Goal: Task Accomplishment & Management: Manage account settings

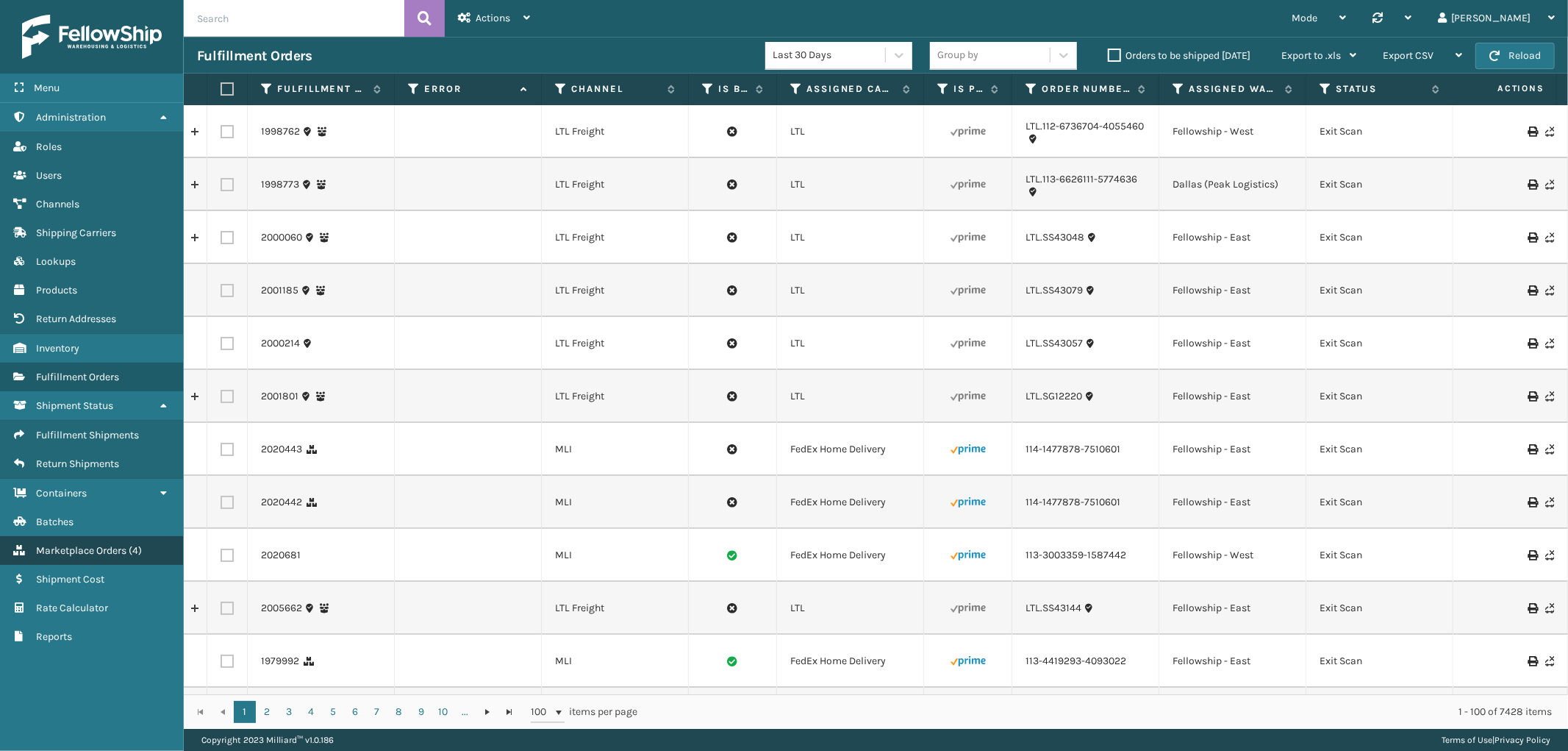
click at [109, 544] on span "Marketplace Orders" at bounding box center [81, 550] width 91 height 13
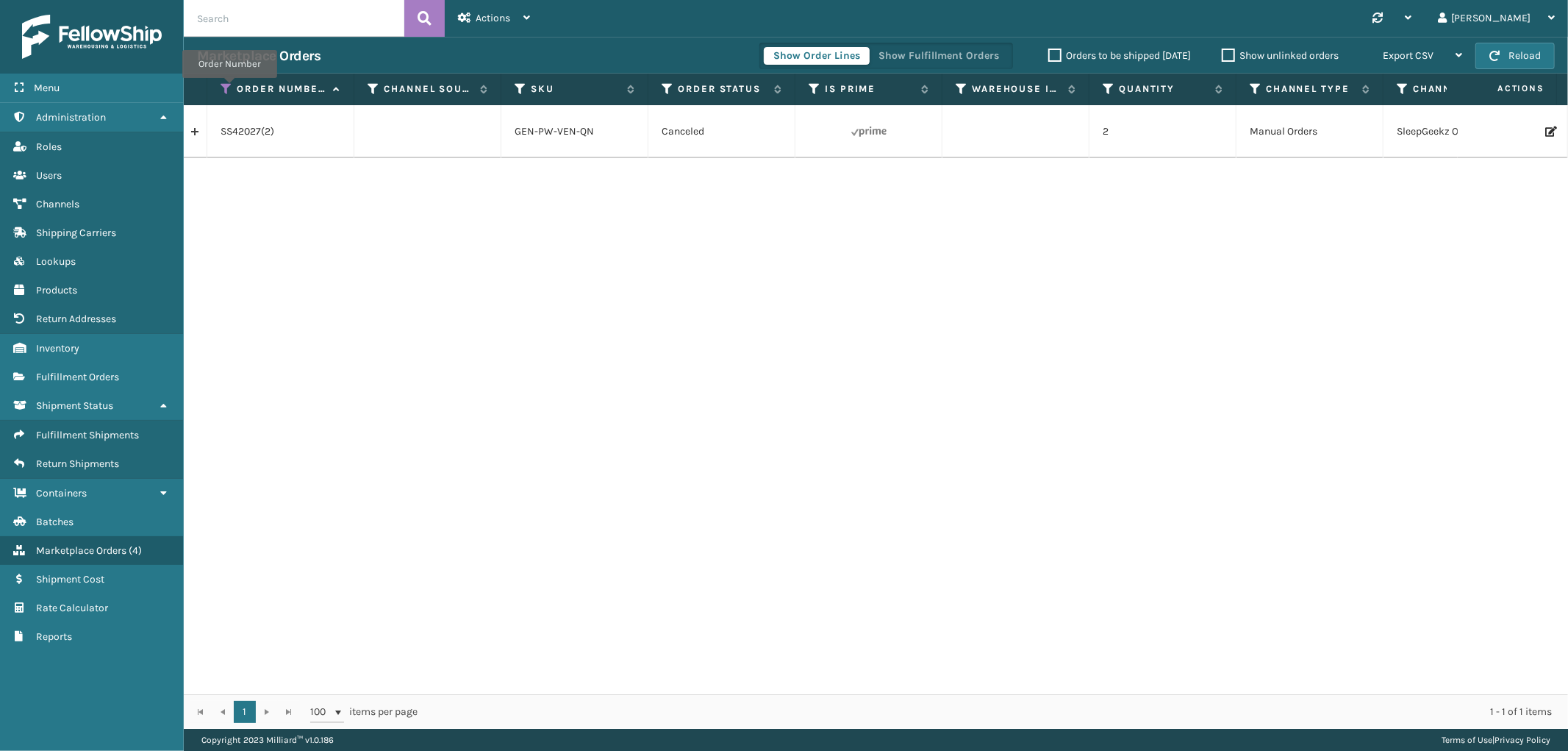
click at [230, 88] on icon at bounding box center [227, 89] width 12 height 13
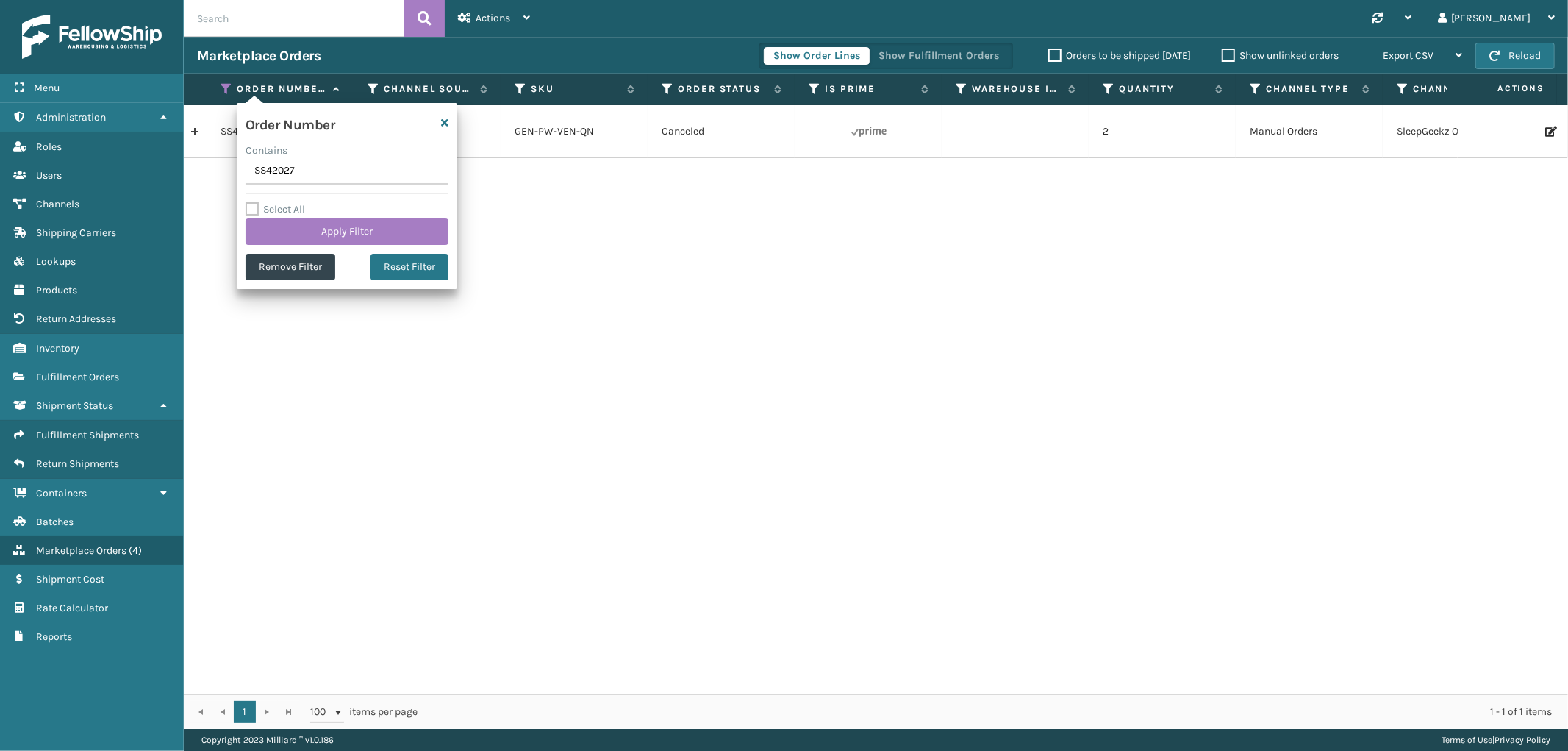
click at [277, 167] on input "SS42027" at bounding box center [346, 172] width 203 height 27
type input "SS43712"
click at [294, 243] on button "Apply Filter" at bounding box center [346, 232] width 203 height 27
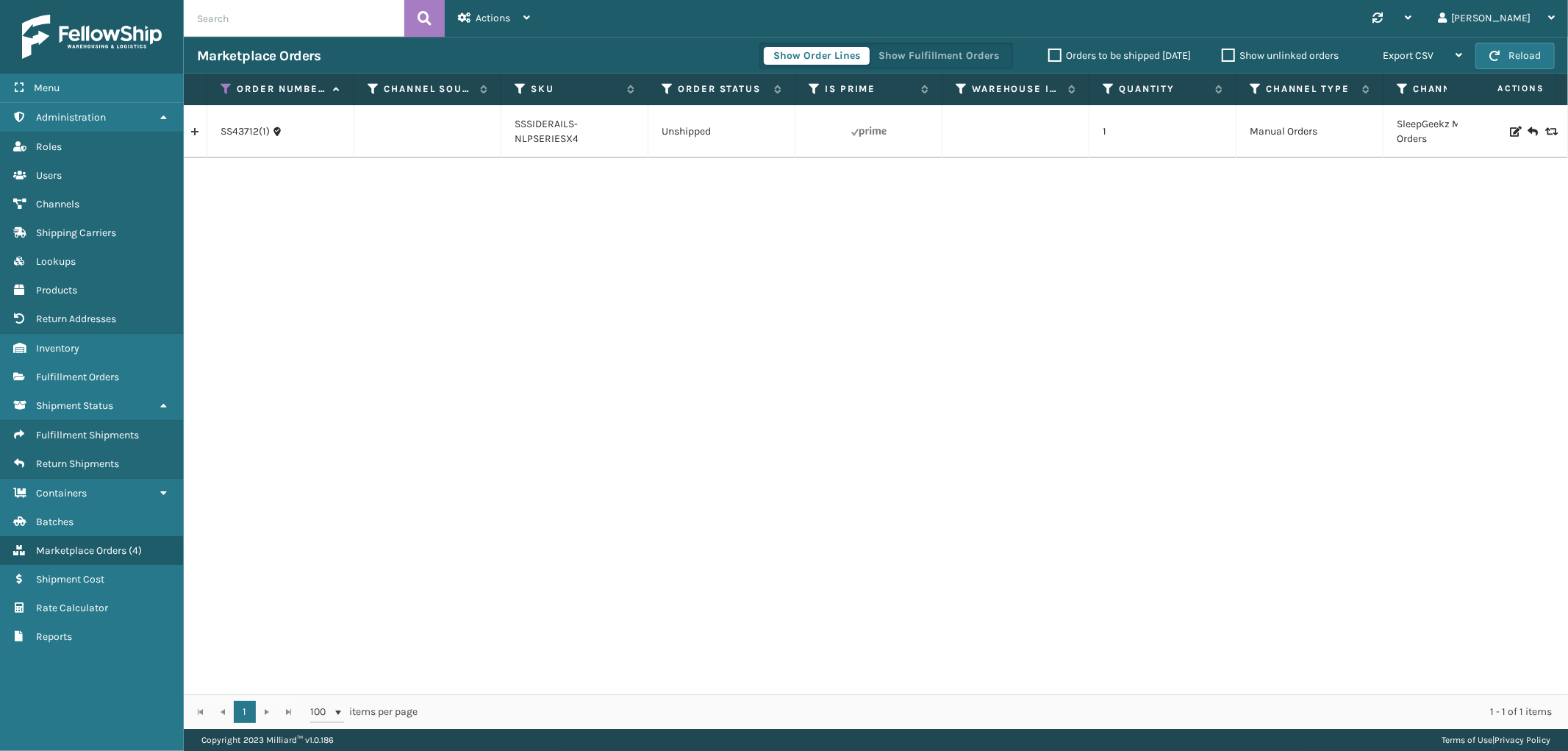
click at [189, 126] on link at bounding box center [195, 132] width 23 height 24
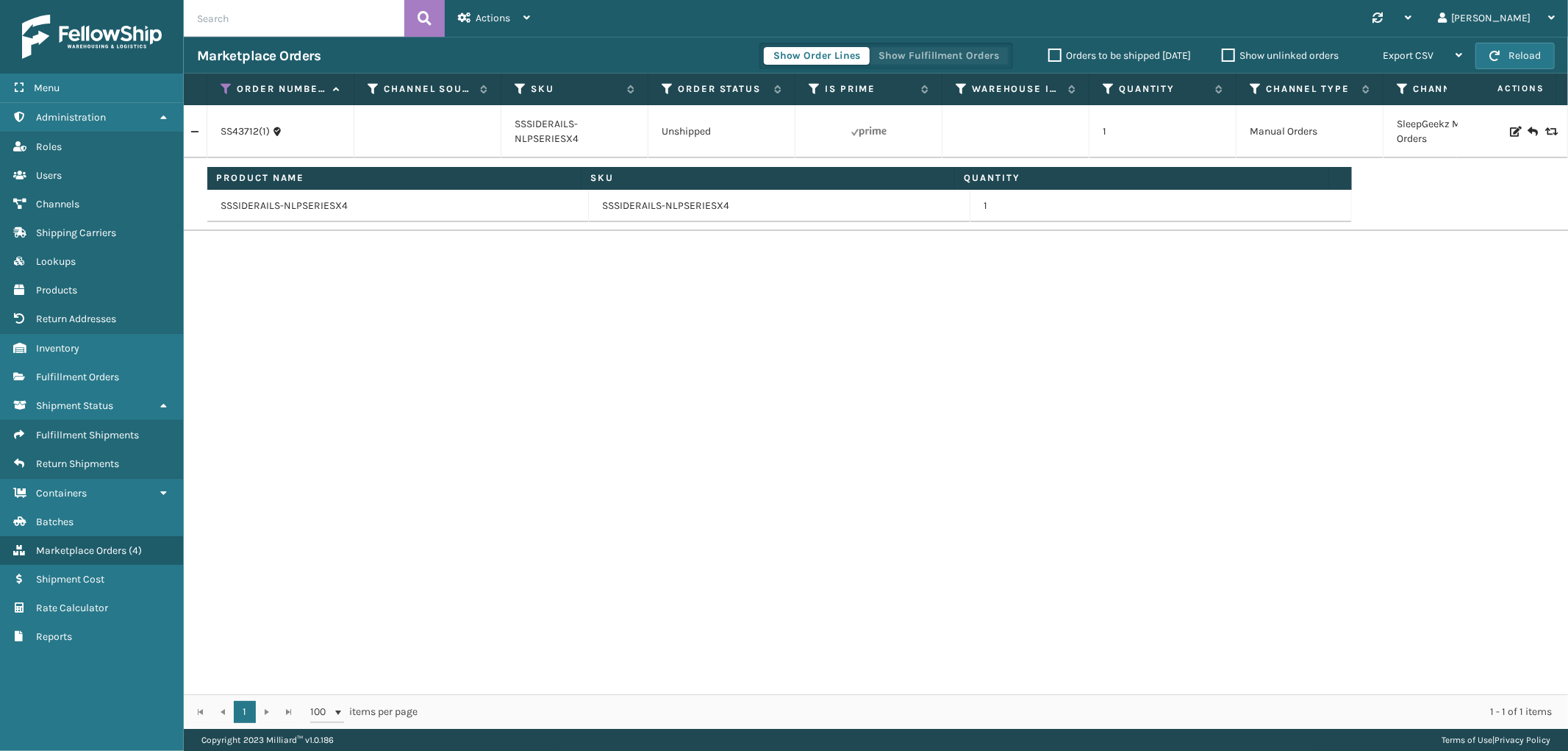
click at [975, 55] on button "Show Fulfillment Orders" at bounding box center [939, 56] width 140 height 18
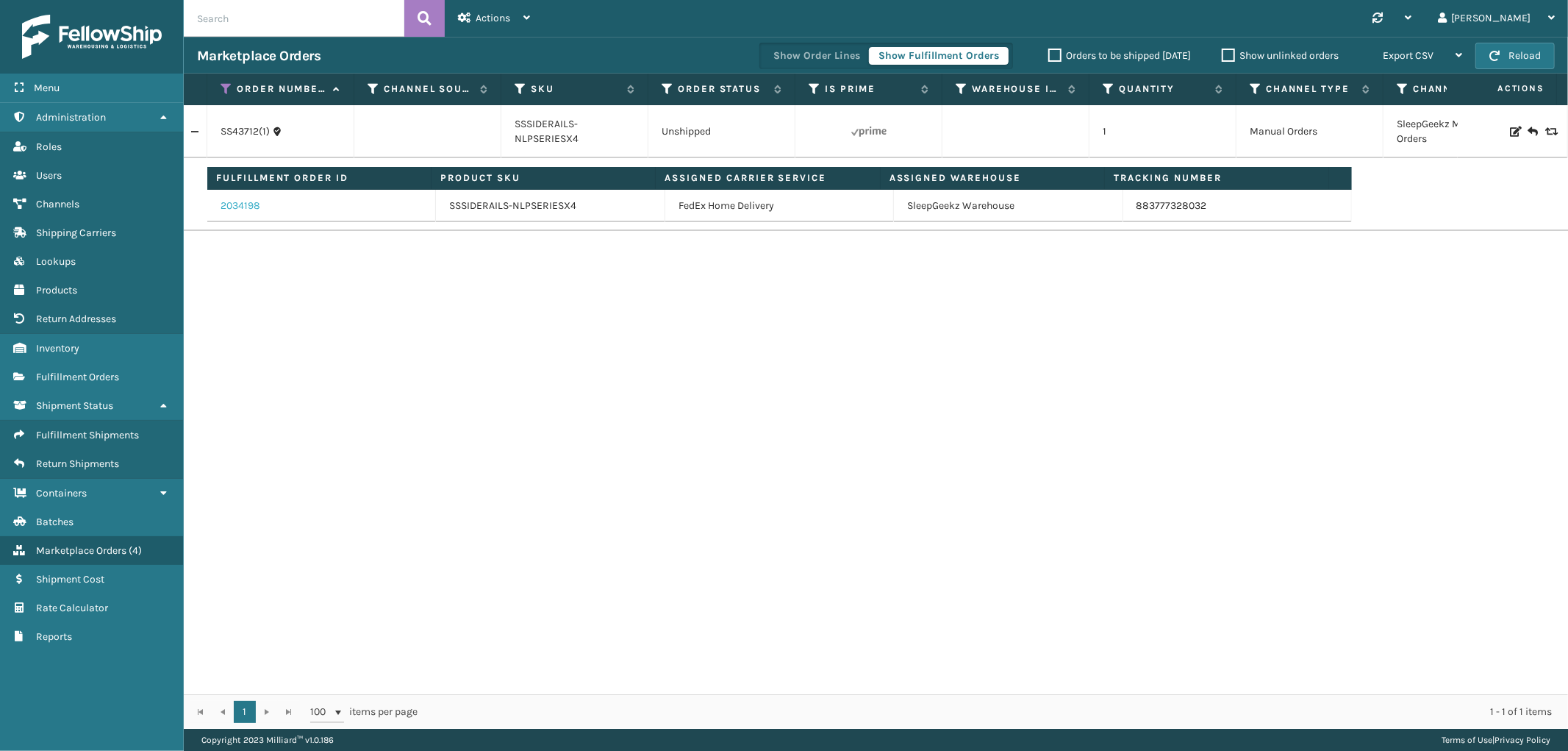
click at [251, 203] on link "2034198" at bounding box center [240, 206] width 39 height 15
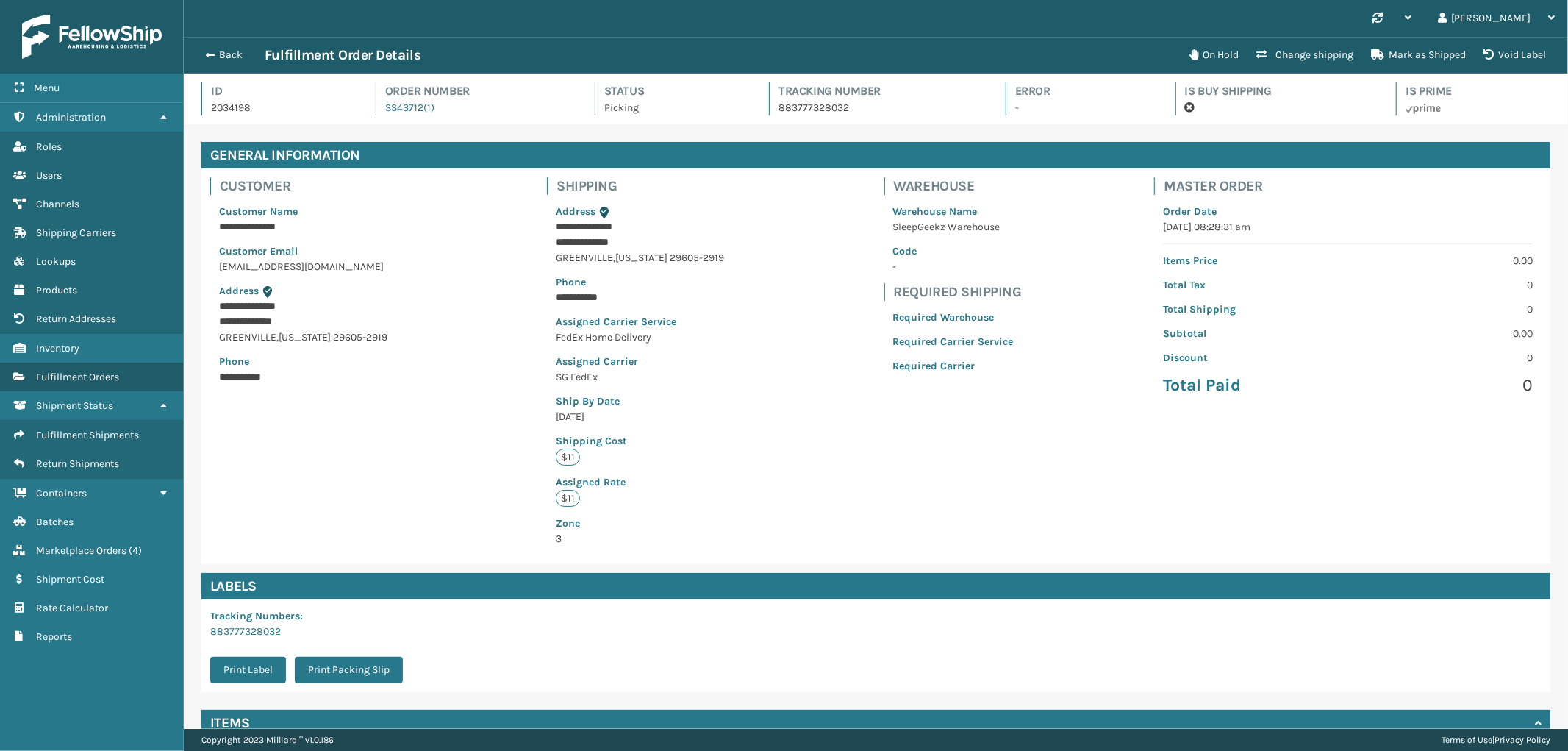
scroll to position [34, 1384]
click at [1520, 51] on button "Void Label" at bounding box center [1515, 55] width 80 height 30
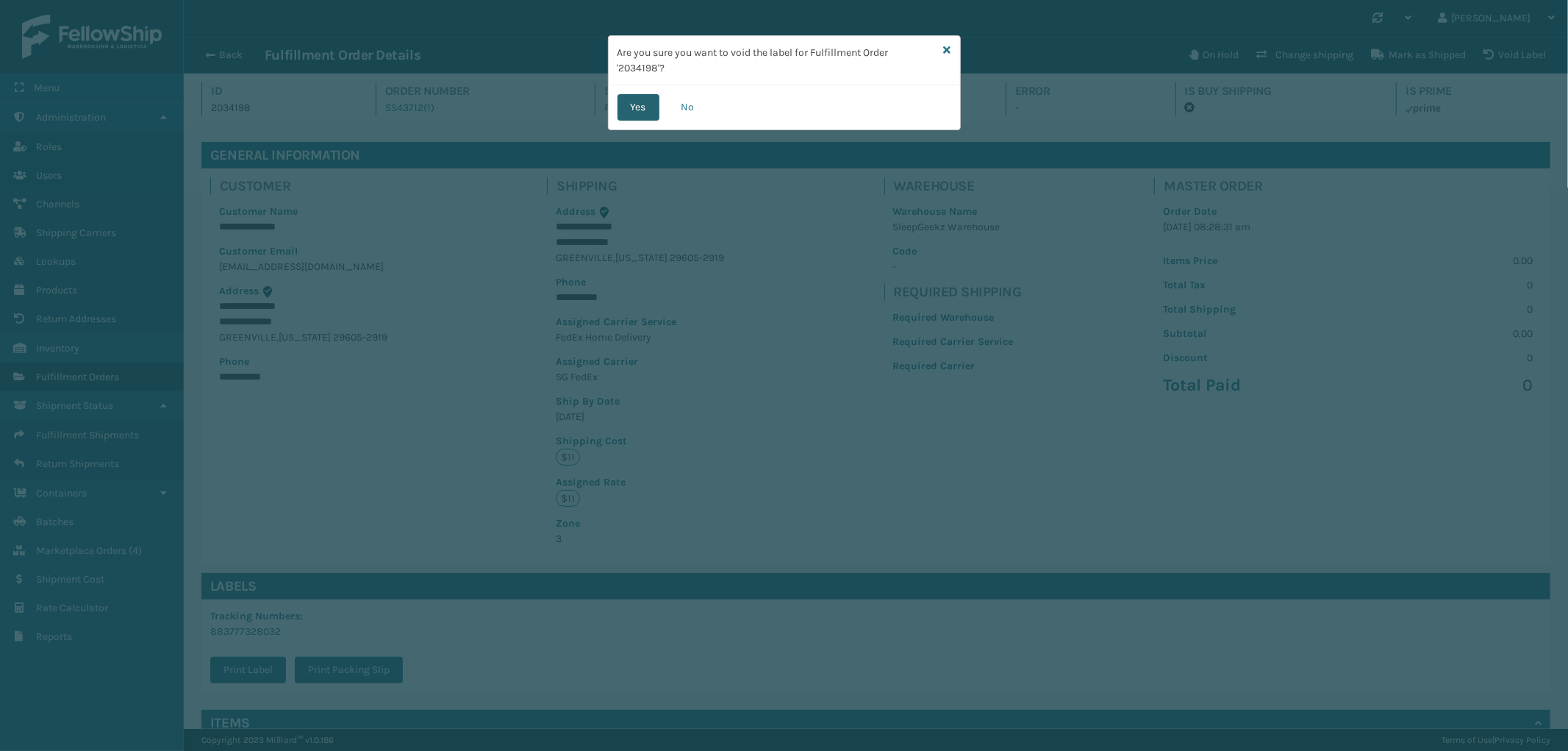
click at [636, 111] on button "Yes" at bounding box center [639, 108] width 42 height 27
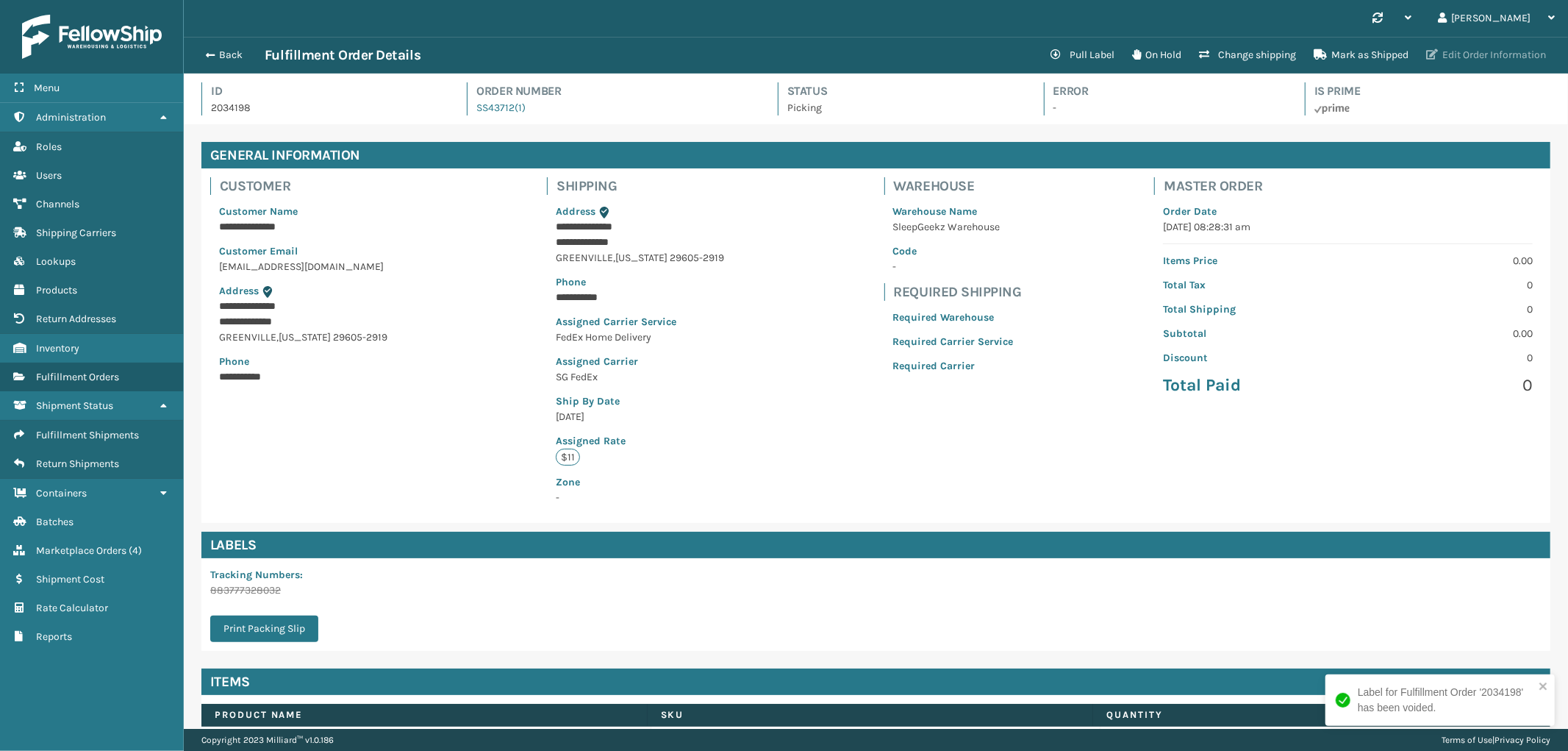
click at [1520, 51] on button "Edit Order Information" at bounding box center [1486, 55] width 138 height 30
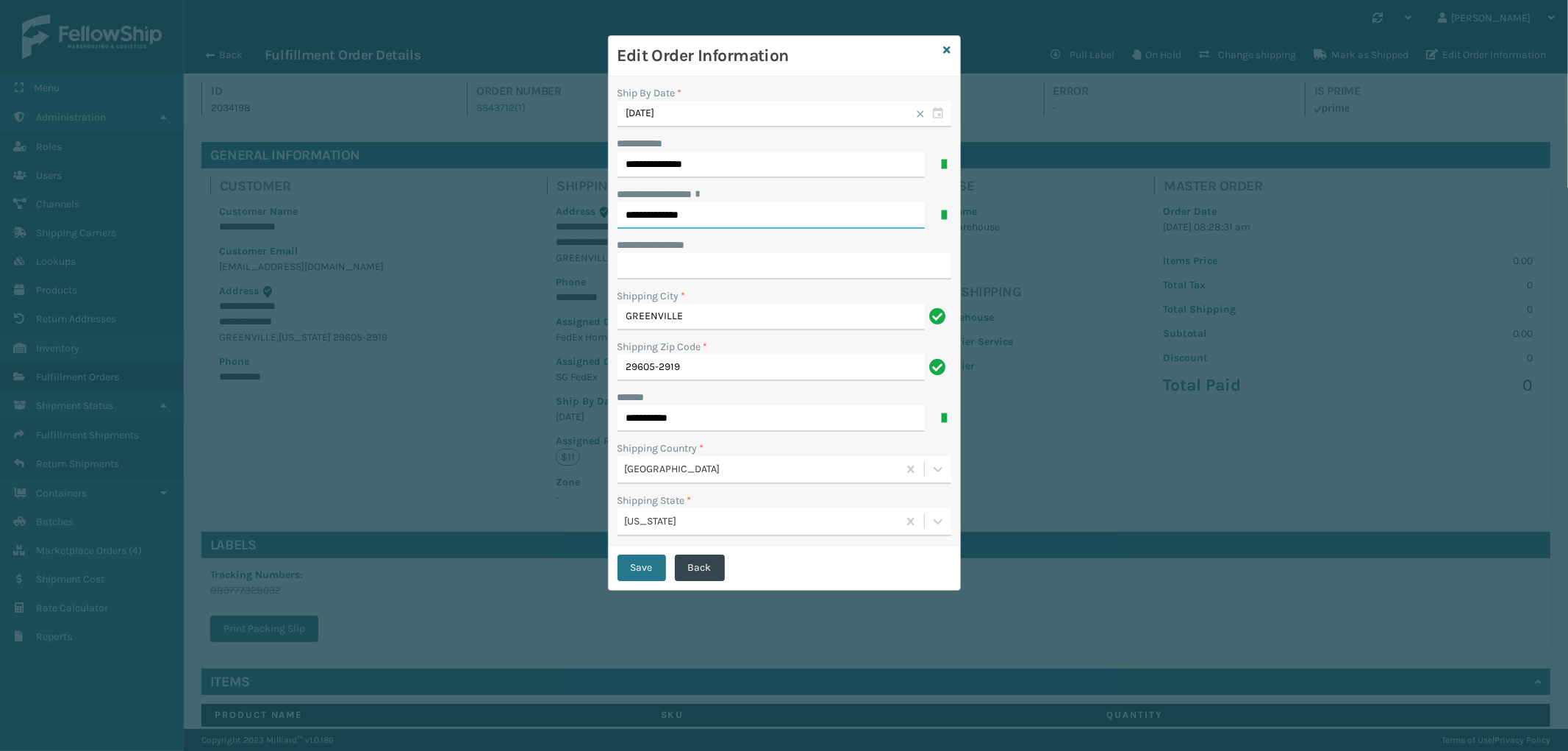
click at [671, 218] on input "**********" at bounding box center [771, 216] width 307 height 27
paste input "text"
type input "**********"
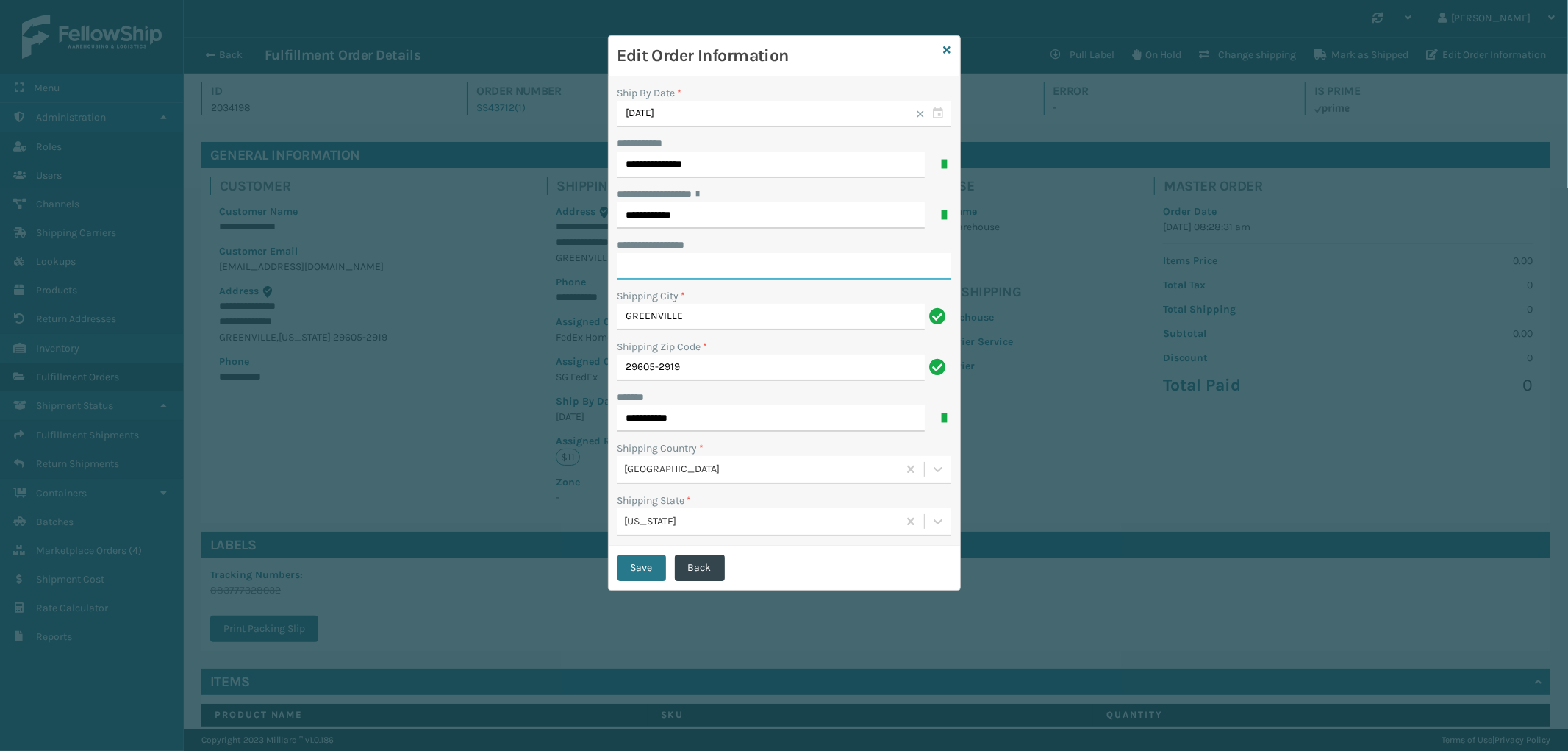
click at [748, 269] on input "**********" at bounding box center [784, 266] width 334 height 27
paste input "********"
type input "********"
drag, startPoint x: 692, startPoint y: 369, endPoint x: 604, endPoint y: 362, distance: 88.3
click at [604, 362] on div "**********" at bounding box center [784, 376] width 1568 height 751
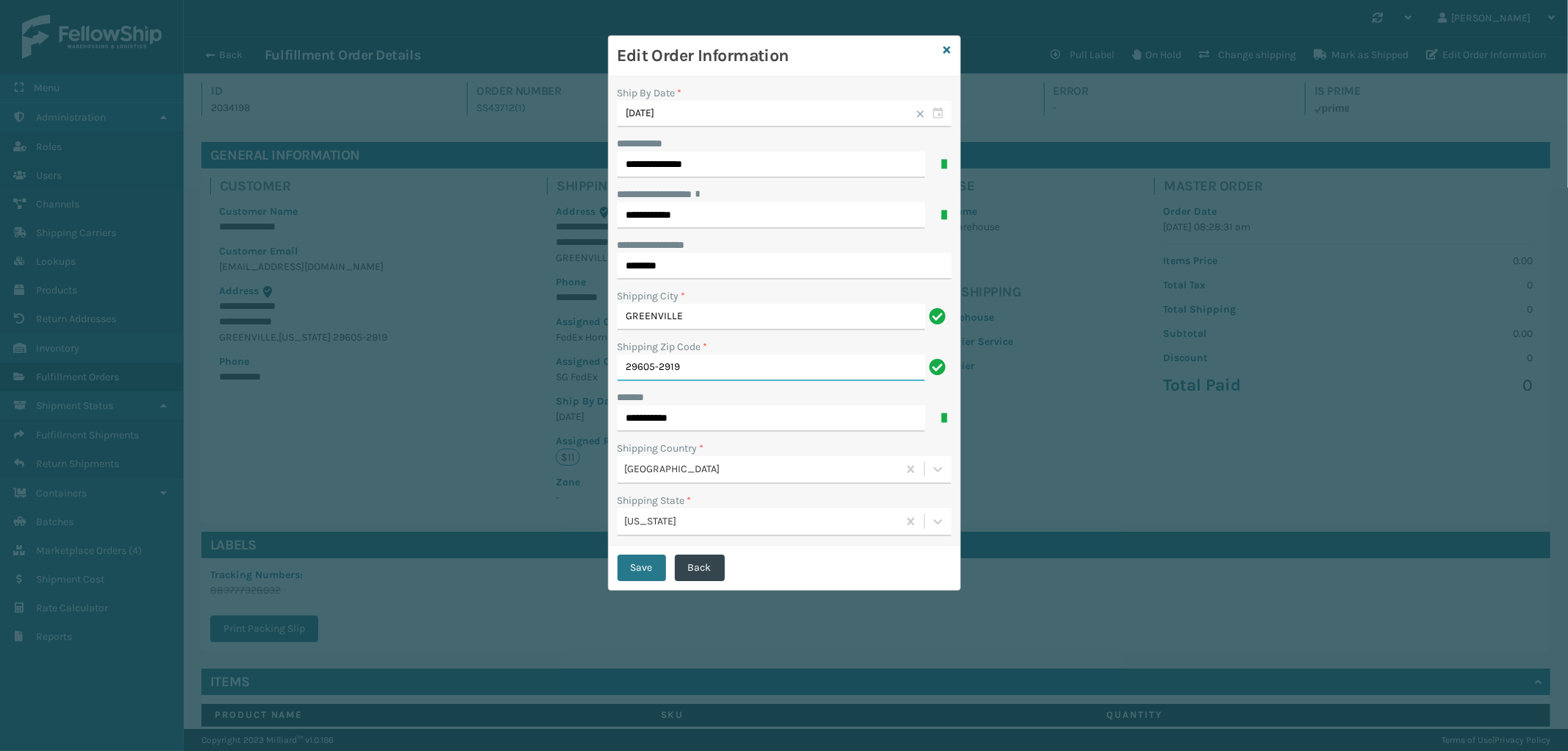
paste input "1"
type input "29601"
click at [637, 564] on button "Save" at bounding box center [642, 568] width 48 height 27
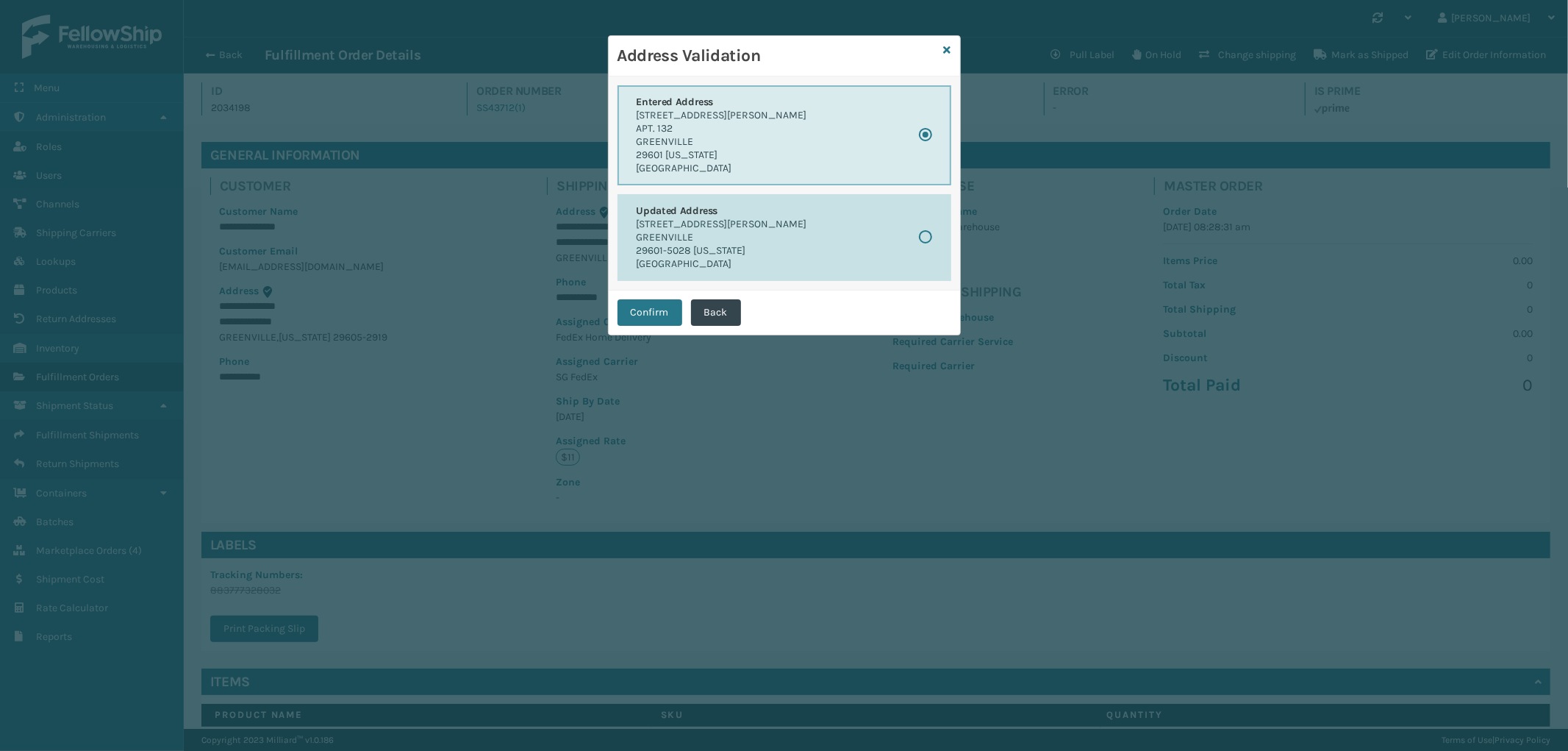
click at [746, 223] on p "[STREET_ADDRESS][PERSON_NAME]" at bounding box center [721, 225] width 170 height 13
radio input "false"
radio input "true"
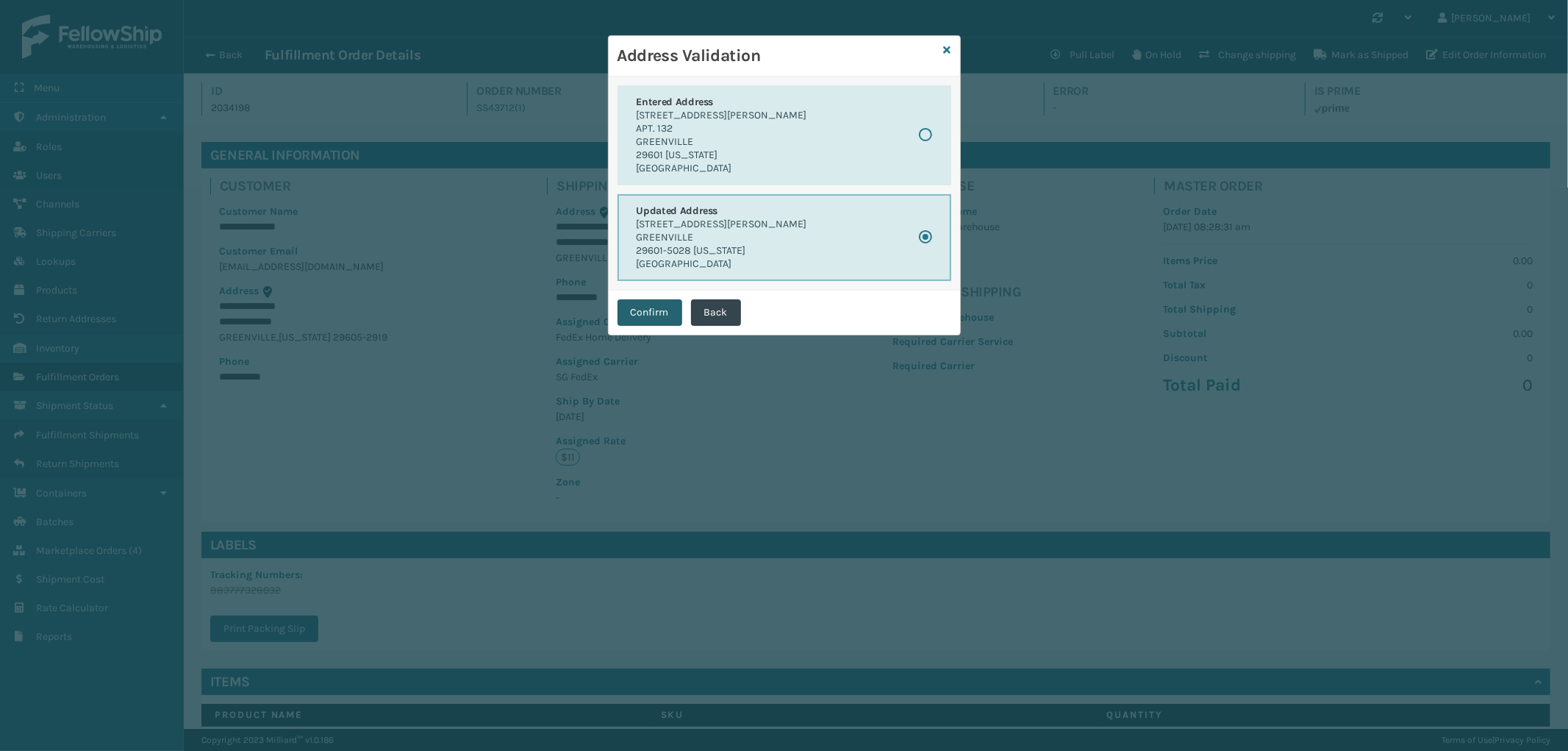
click at [648, 306] on button "Confirm" at bounding box center [650, 312] width 65 height 27
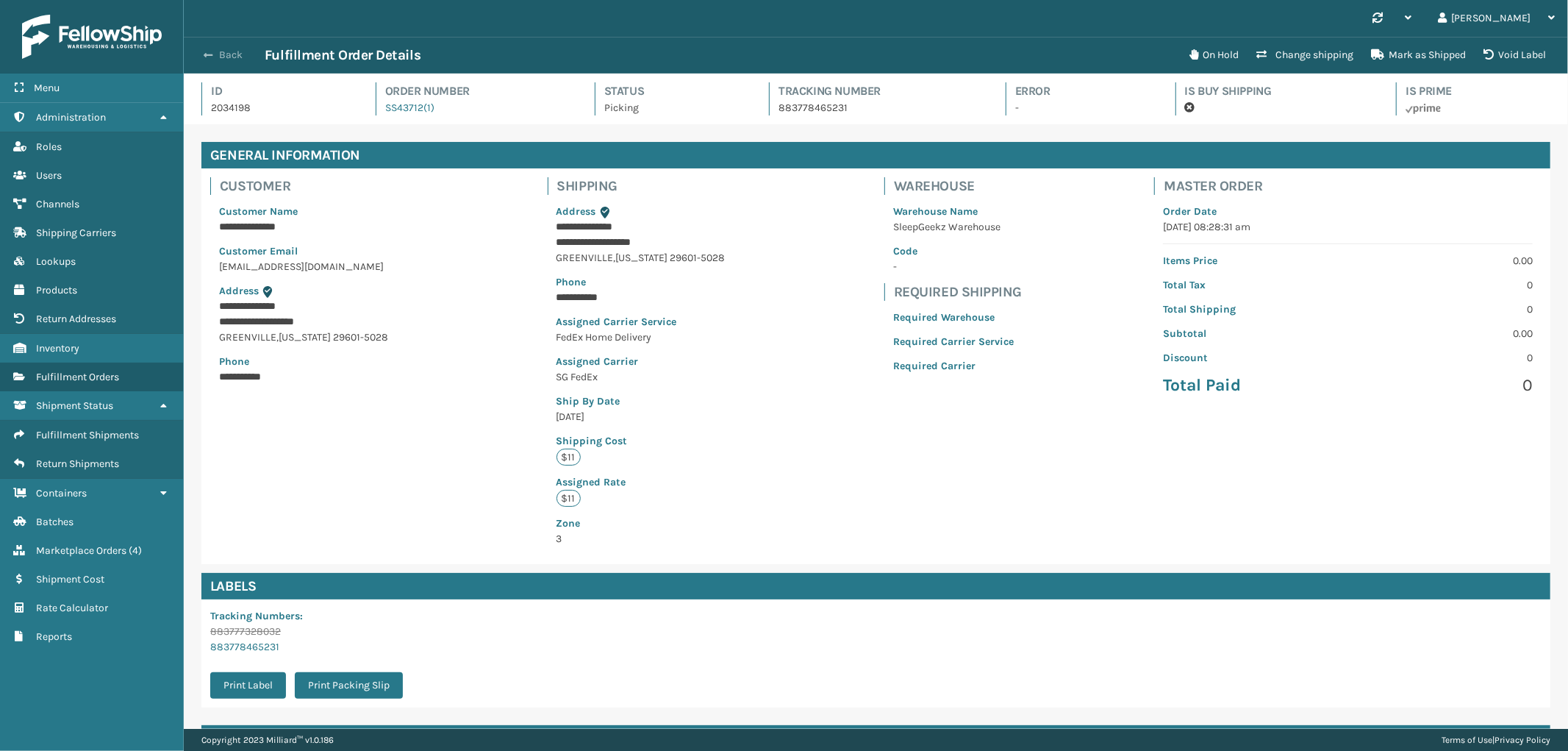
click at [216, 52] on button "Back" at bounding box center [230, 55] width 68 height 13
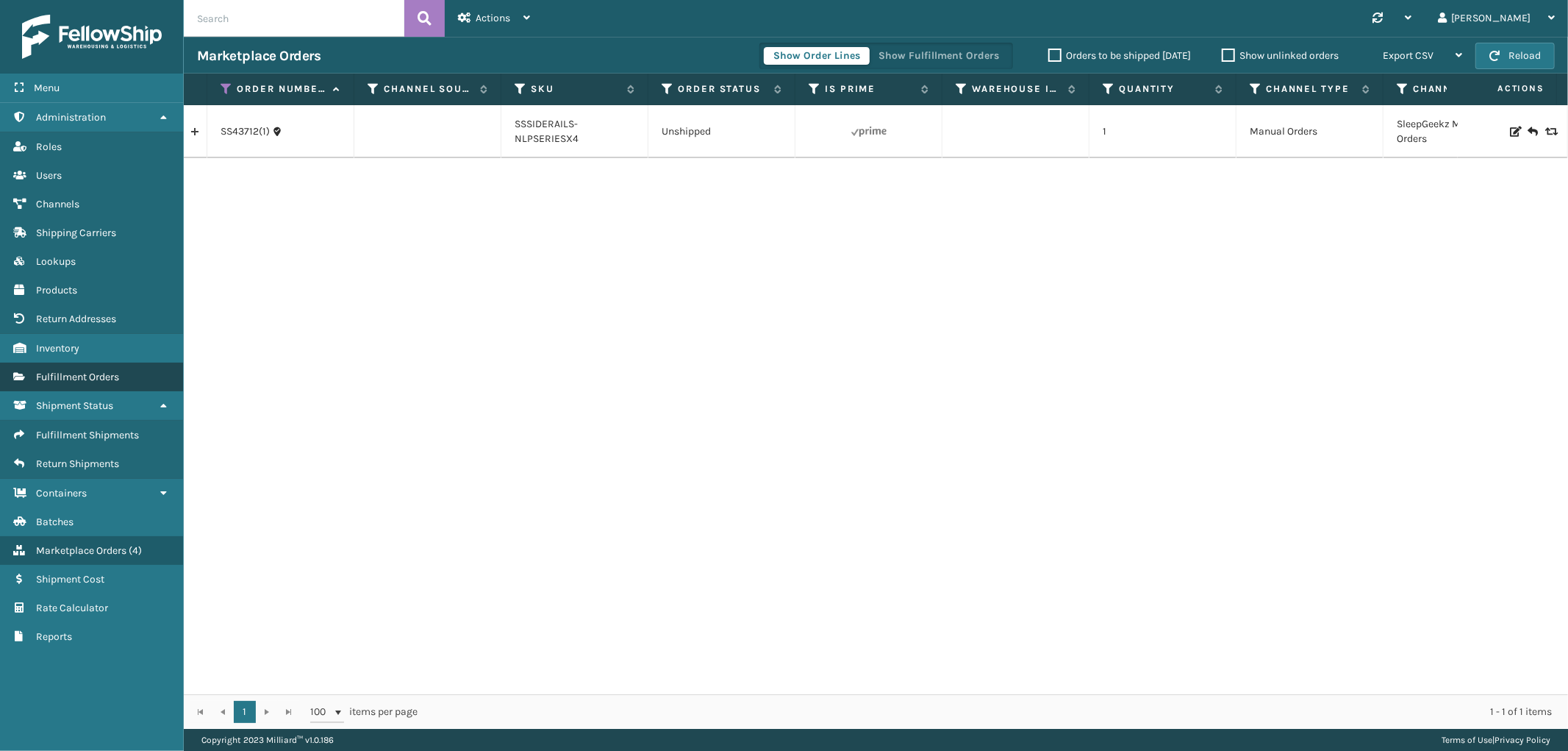
click at [105, 370] on span "Fulfillment Orders" at bounding box center [77, 376] width 83 height 13
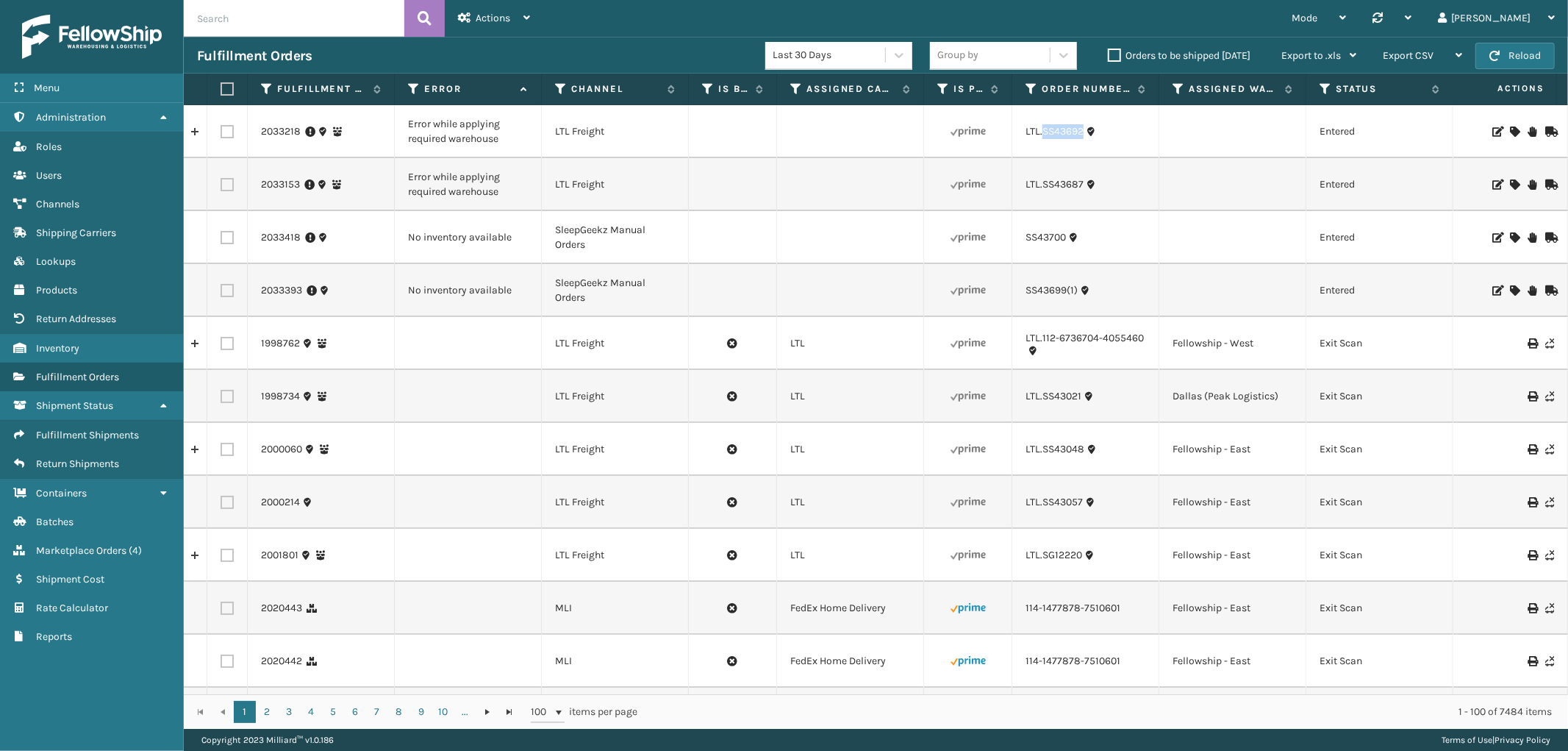
drag, startPoint x: 1084, startPoint y: 143, endPoint x: 1044, endPoint y: 149, distance: 40.4
click at [1044, 149] on td "LTL.SS43692" at bounding box center [1086, 131] width 147 height 53
copy link "SS43692"
click at [1510, 133] on icon at bounding box center [1514, 132] width 9 height 10
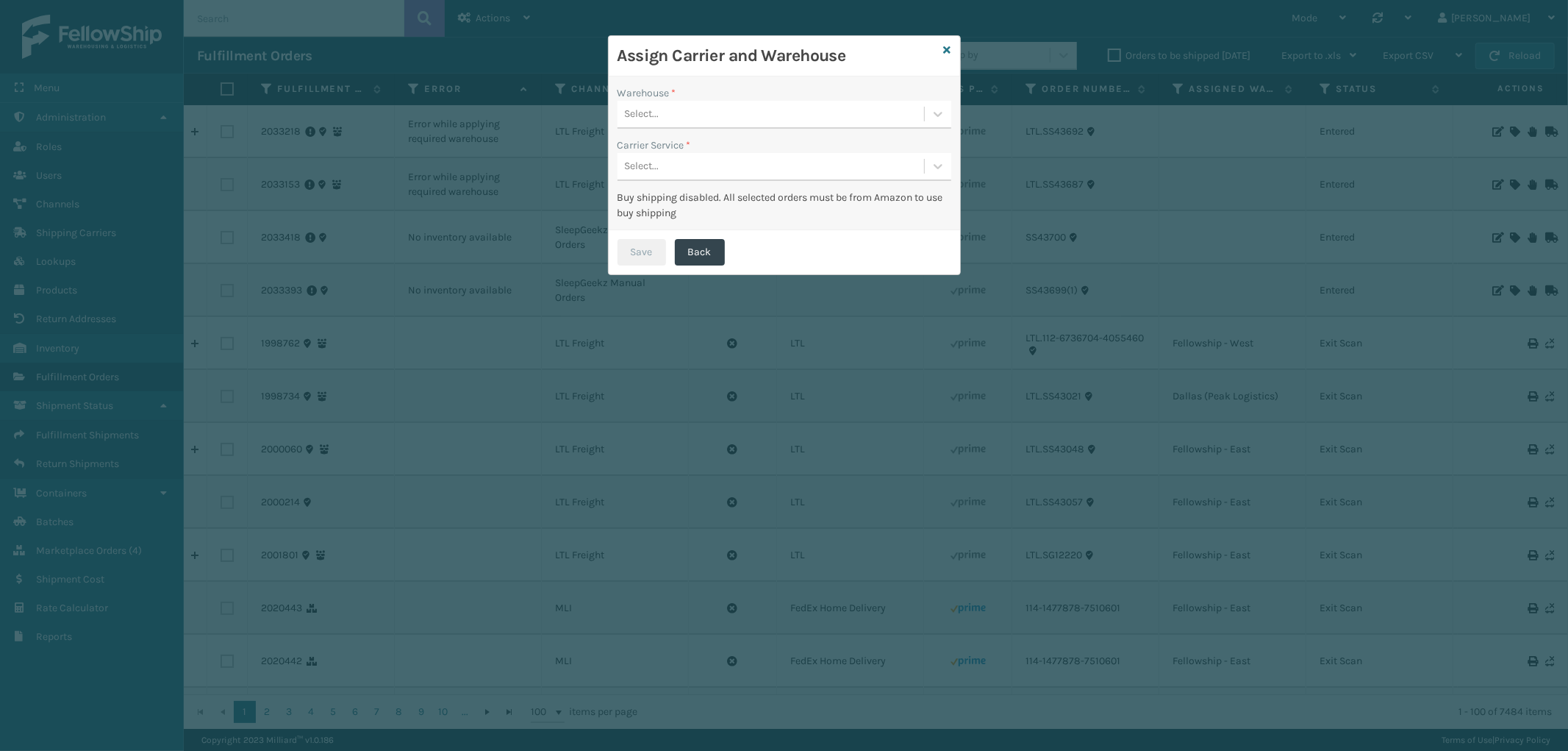
click at [692, 114] on div "Select..." at bounding box center [771, 114] width 306 height 25
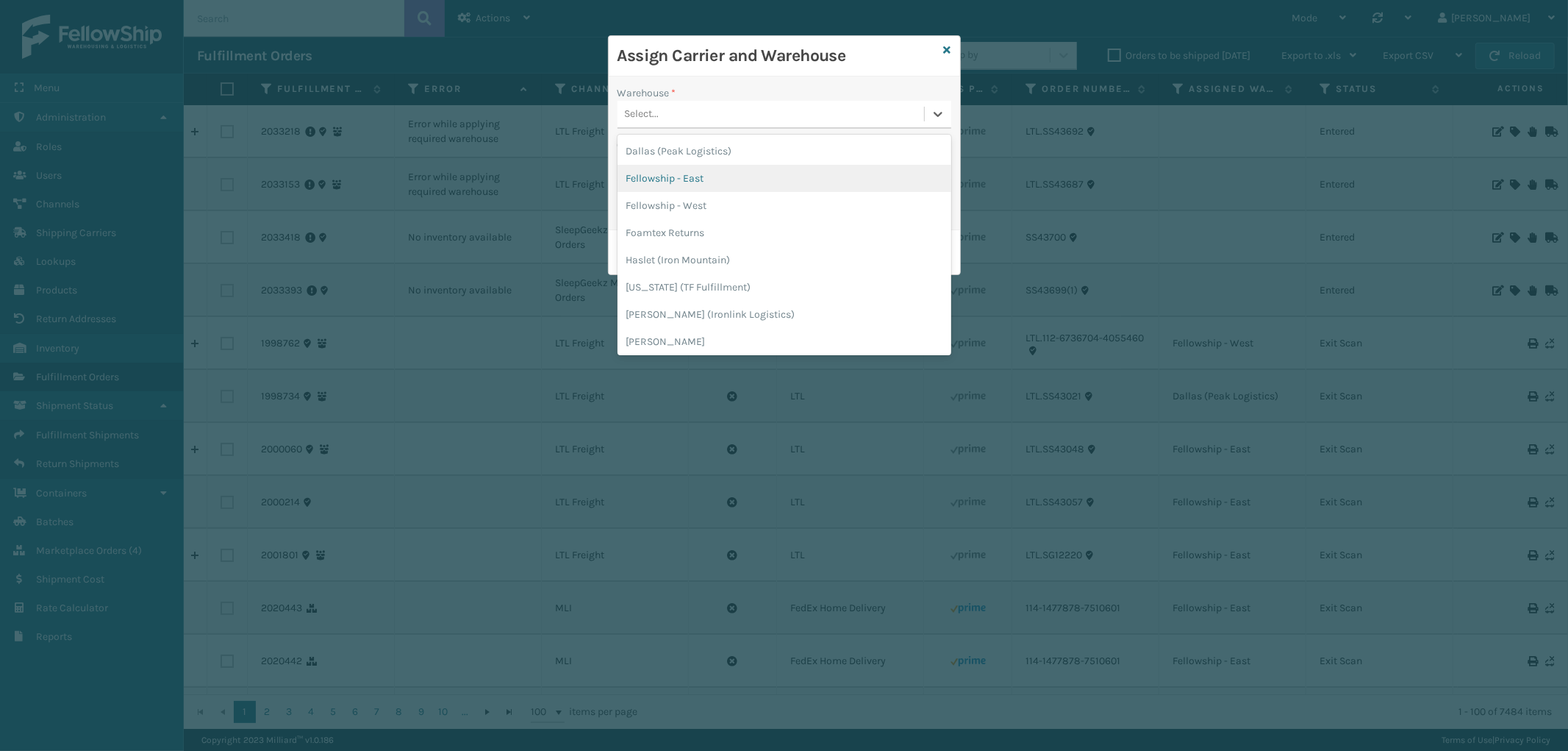
click at [683, 181] on div "Fellowship - East" at bounding box center [784, 178] width 334 height 28
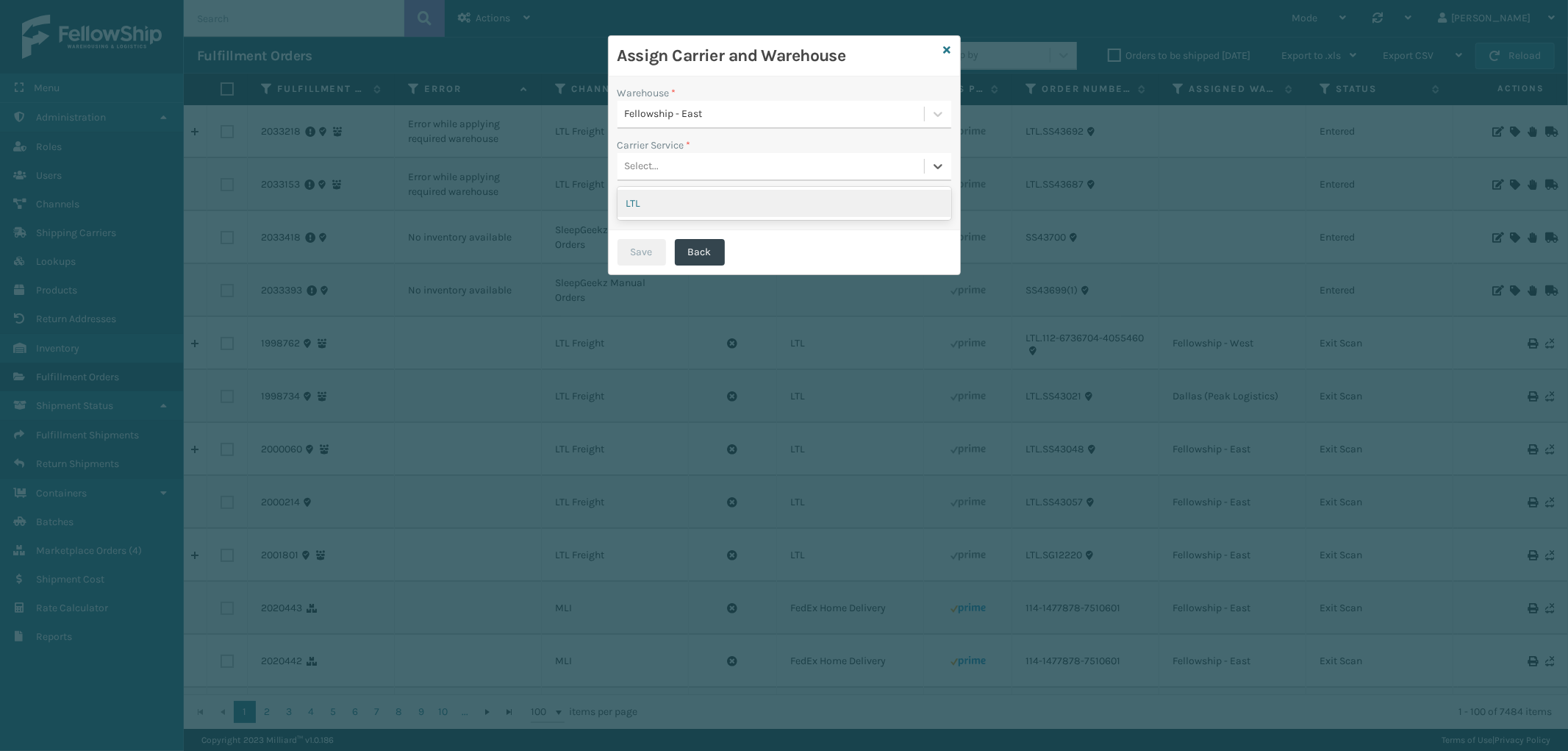
click at [709, 173] on div "Select..." at bounding box center [771, 167] width 306 height 25
click at [700, 211] on div "LTL" at bounding box center [784, 203] width 334 height 28
click at [644, 248] on button "Save" at bounding box center [642, 252] width 48 height 27
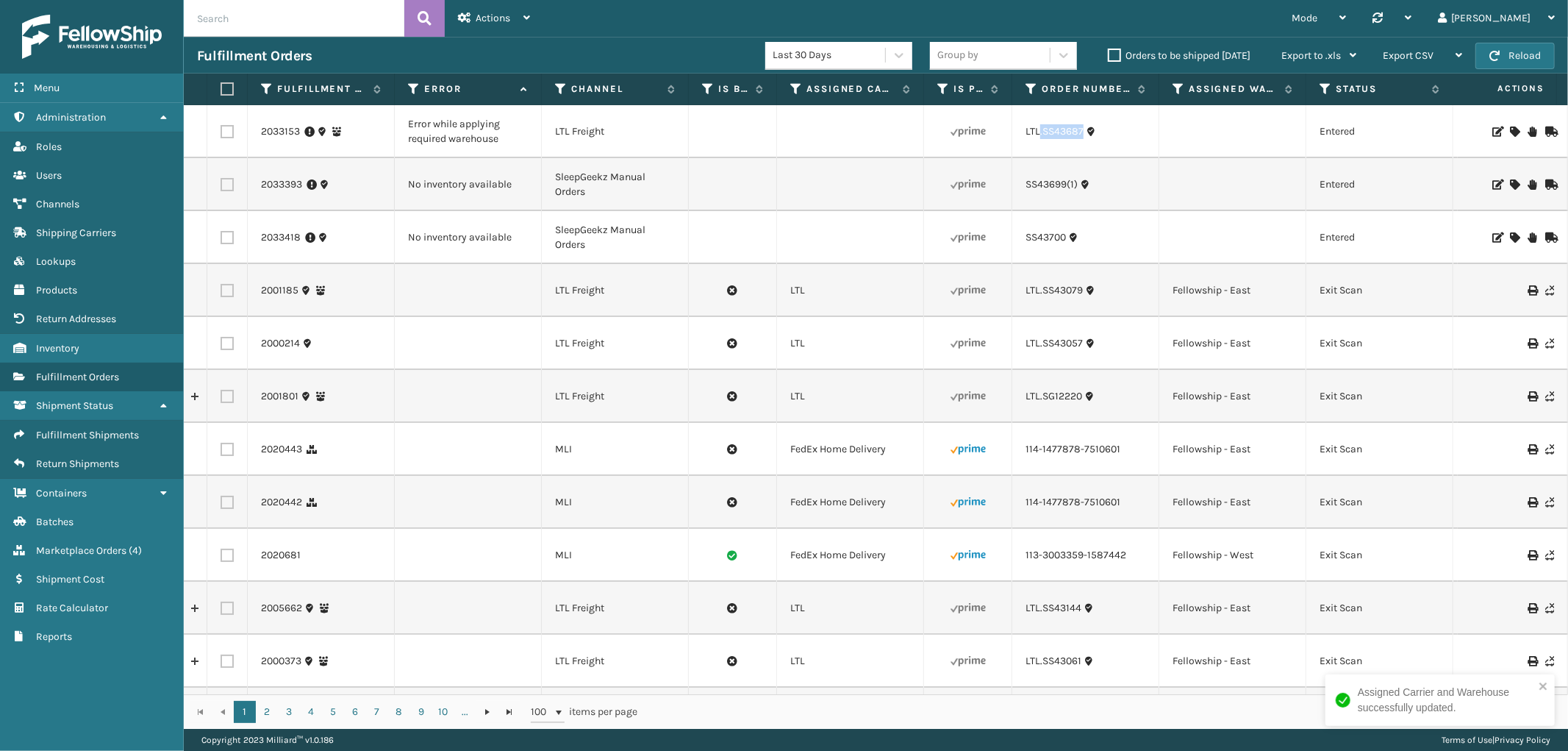
drag, startPoint x: 1085, startPoint y: 143, endPoint x: 1040, endPoint y: 143, distance: 45.0
click at [1040, 143] on td "LTL.SS43687" at bounding box center [1086, 131] width 147 height 53
click at [1093, 152] on td "LTL.SS43687" at bounding box center [1086, 131] width 147 height 53
drag, startPoint x: 1087, startPoint y: 144, endPoint x: 1042, endPoint y: 145, distance: 45.0
click at [1042, 145] on td "LTL.SS43687" at bounding box center [1086, 131] width 147 height 53
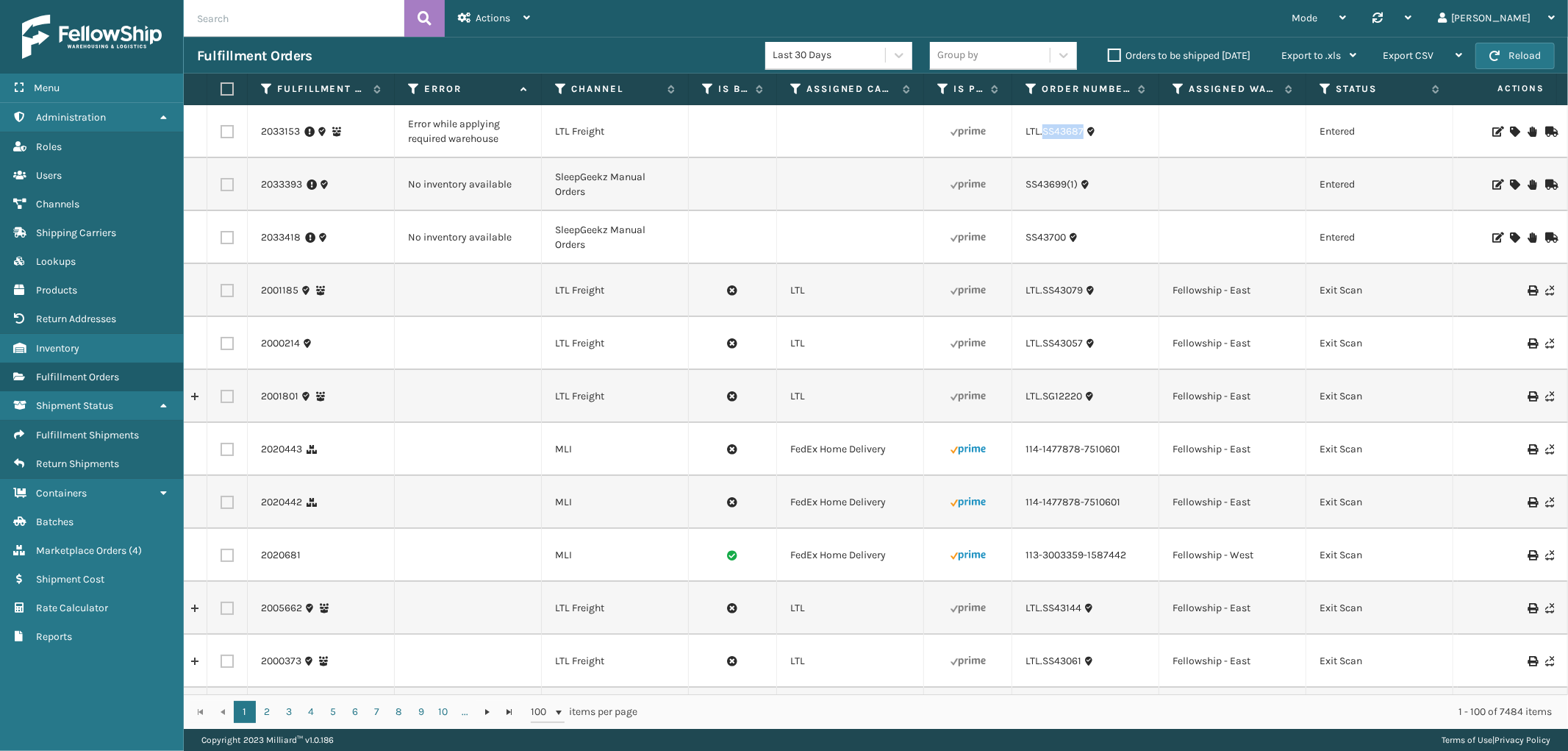
copy link "SS43687"
click at [1510, 131] on icon at bounding box center [1514, 132] width 9 height 10
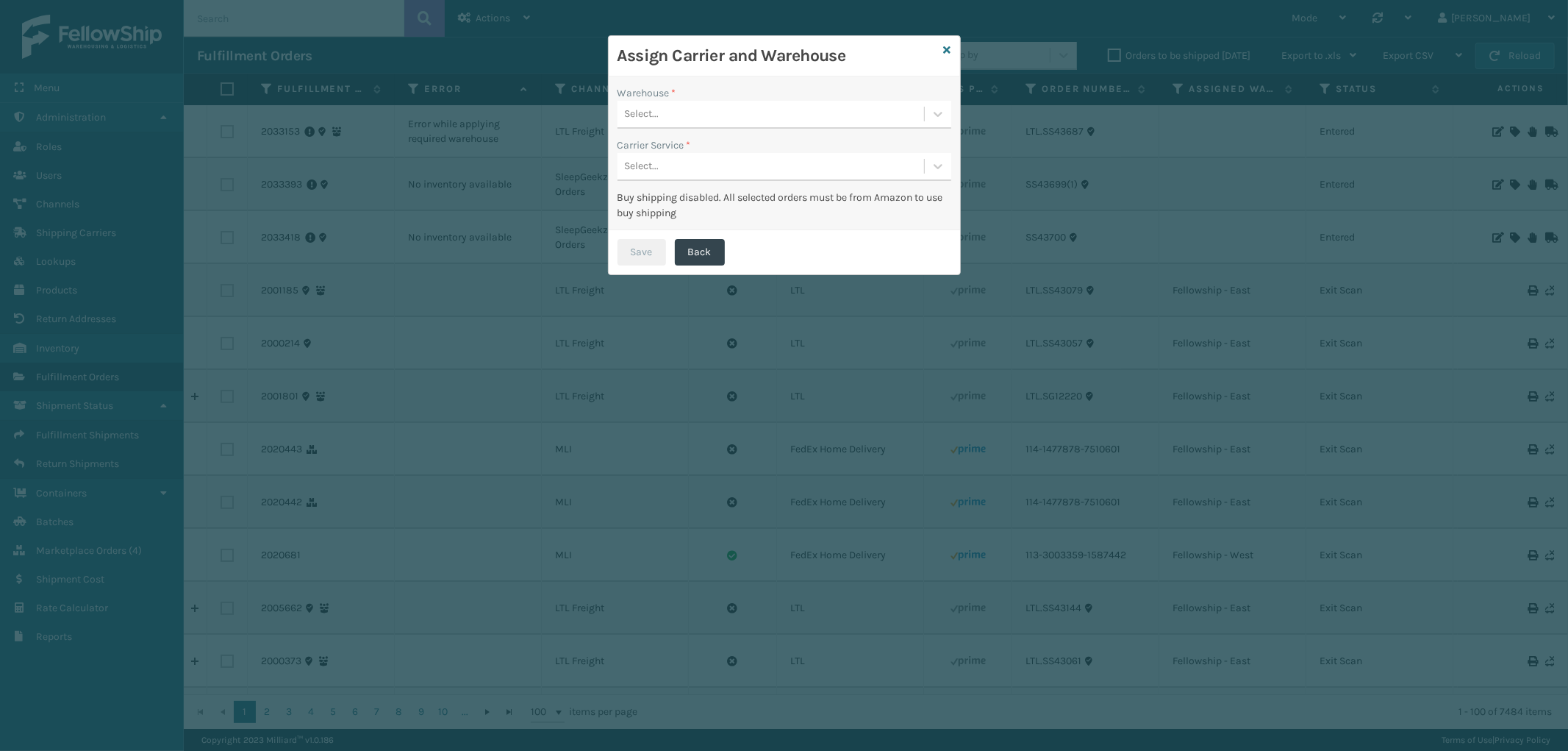
click at [891, 119] on div "Select..." at bounding box center [771, 114] width 306 height 25
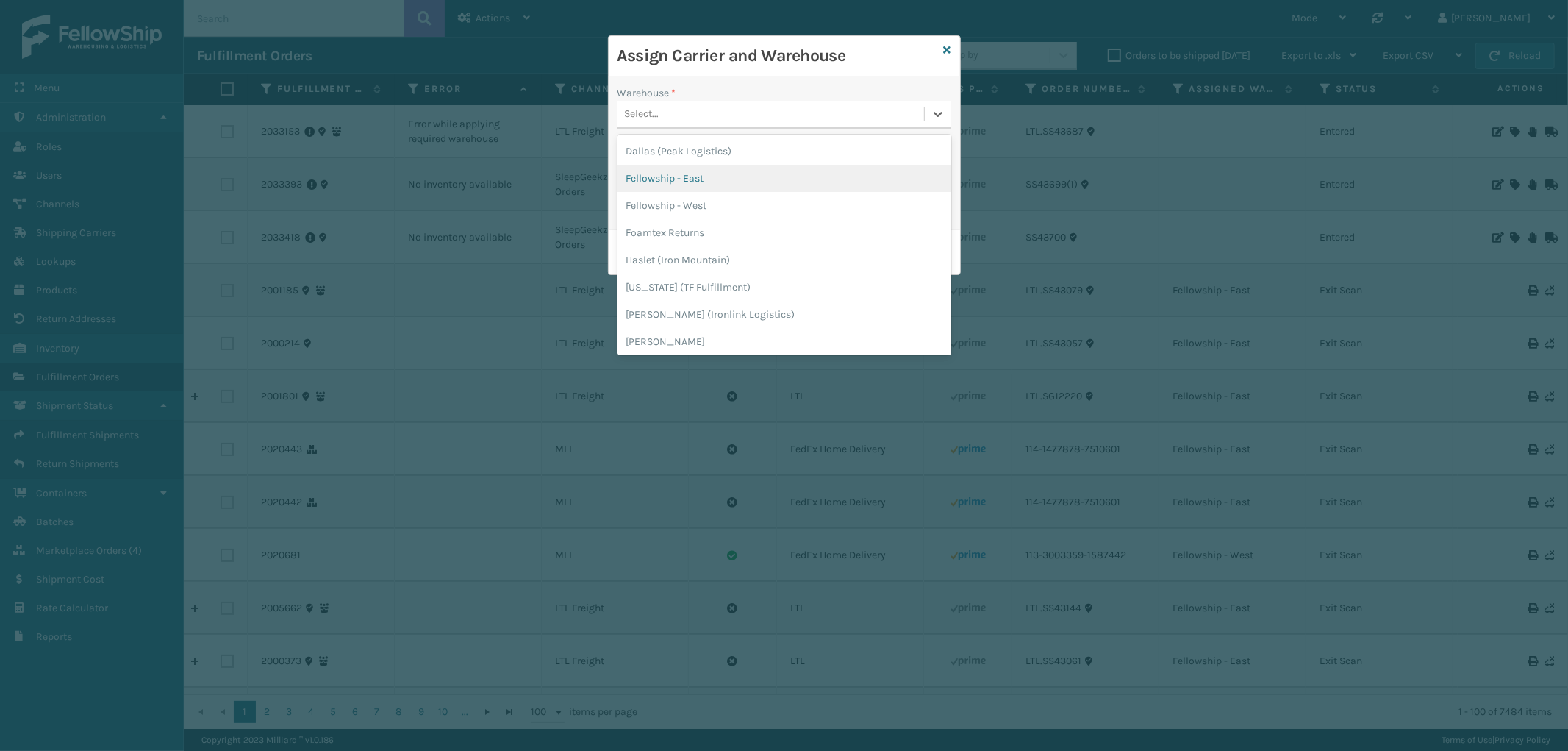
click at [743, 173] on div "Fellowship - East" at bounding box center [784, 178] width 334 height 28
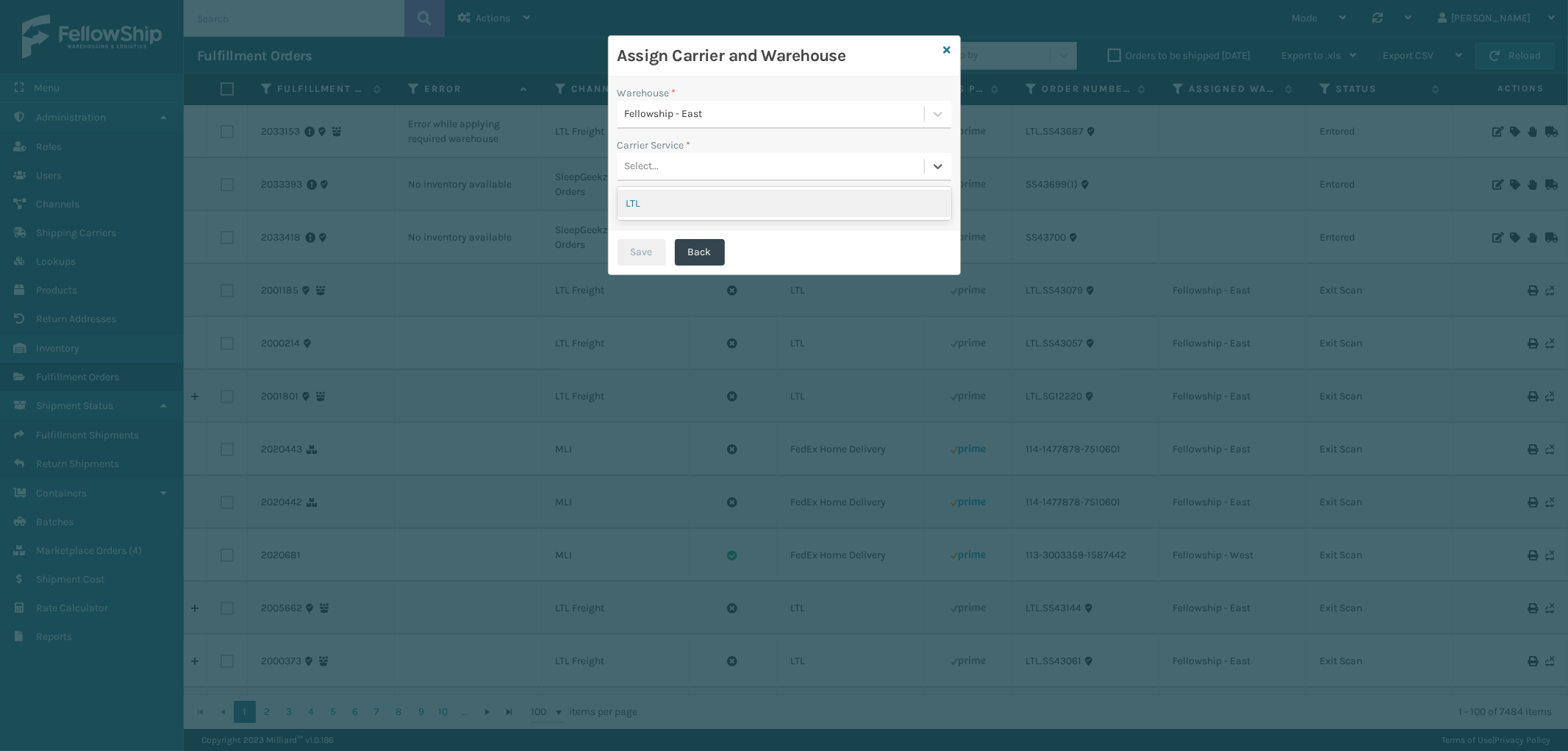
click at [743, 173] on div "Select..." at bounding box center [771, 167] width 306 height 25
click at [733, 204] on div "LTL" at bounding box center [784, 203] width 334 height 28
click at [662, 246] on button "Save" at bounding box center [642, 252] width 48 height 27
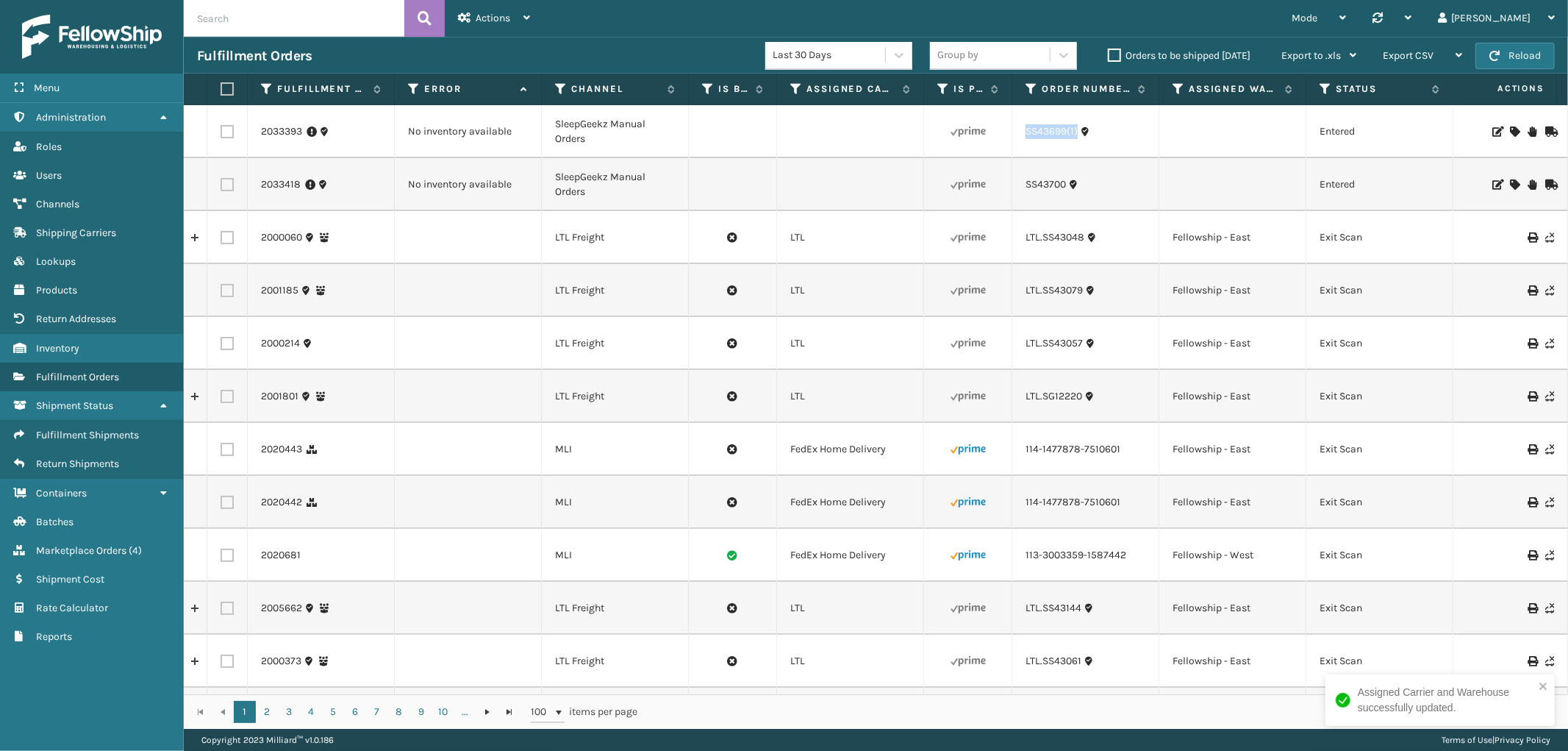
drag, startPoint x: 1080, startPoint y: 143, endPoint x: 1027, endPoint y: 144, distance: 53.0
click at [1027, 144] on td "SS43699(1)" at bounding box center [1086, 131] width 147 height 53
copy link "SS43699(1)"
click at [1510, 132] on icon at bounding box center [1514, 132] width 9 height 10
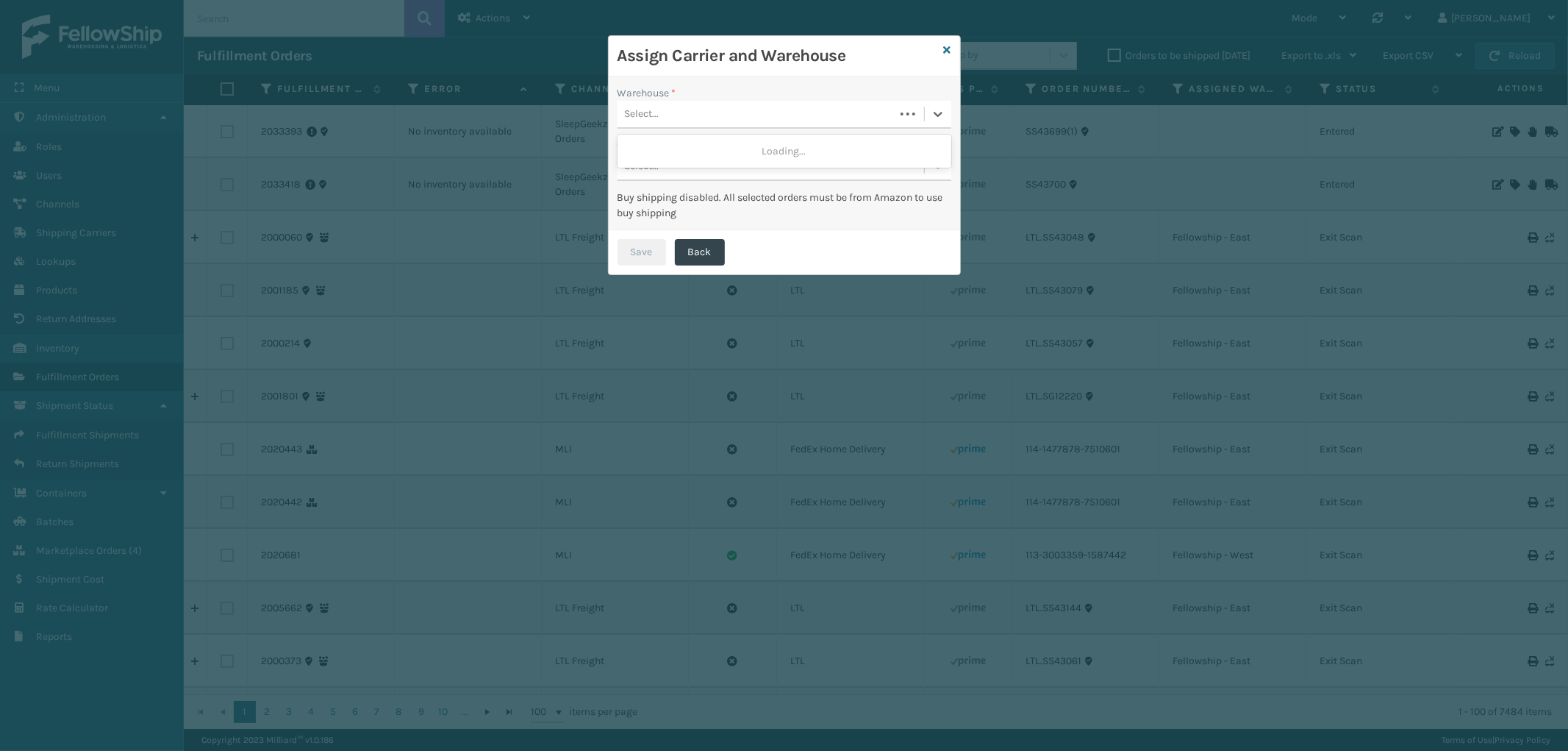
click at [835, 112] on div "Select..." at bounding box center [756, 114] width 277 height 25
click at [819, 107] on div "Select..." at bounding box center [771, 114] width 306 height 25
click at [744, 170] on div "SleepGeekz Warehouse" at bounding box center [784, 178] width 334 height 28
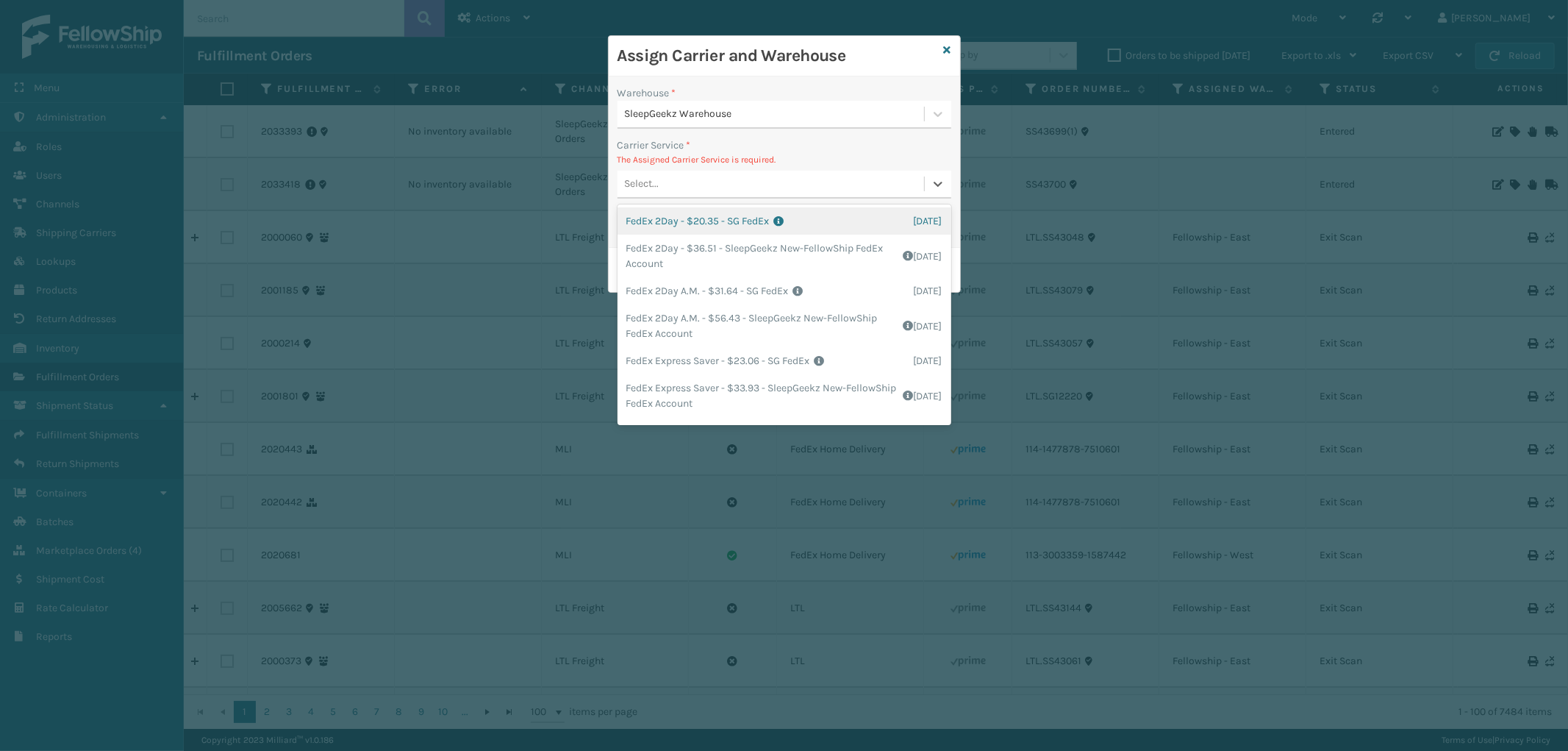
click at [755, 190] on div "Select..." at bounding box center [771, 184] width 306 height 25
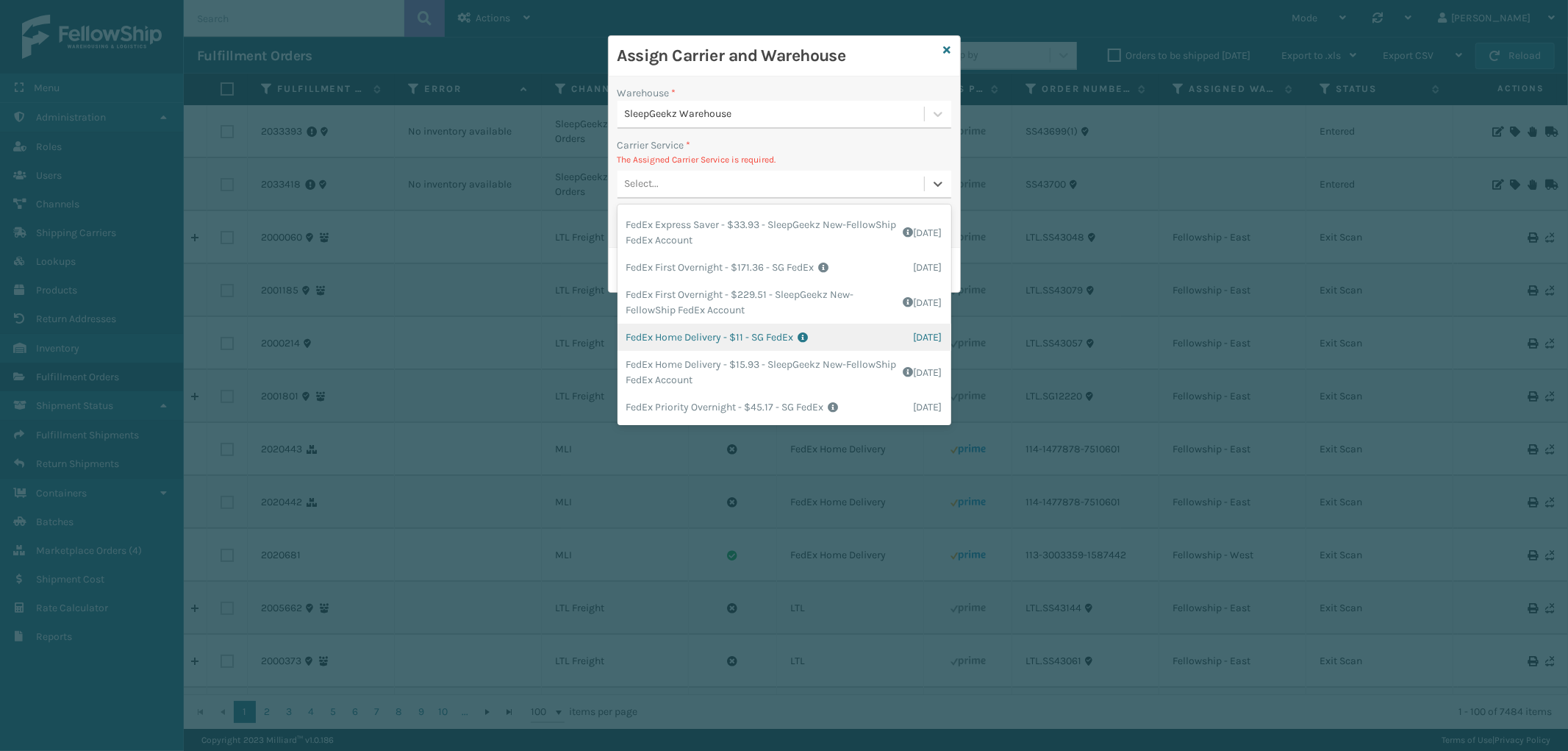
click at [772, 323] on div "FedEx Home Delivery - $11 - SG FedEx Shipping Cost $11 Surplus Cost $0 Total $1…" at bounding box center [784, 337] width 334 height 28
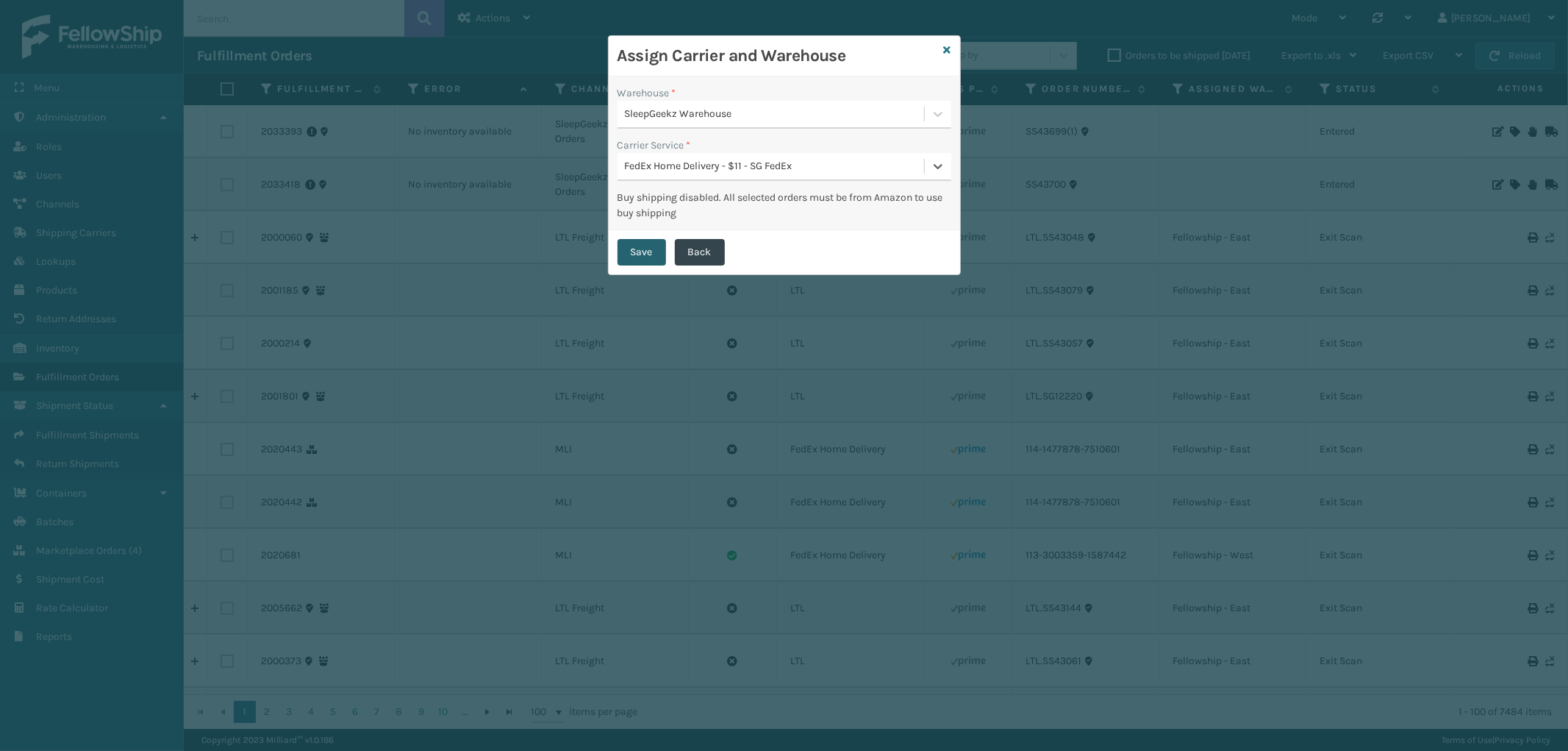
click at [642, 243] on button "Save" at bounding box center [642, 252] width 48 height 27
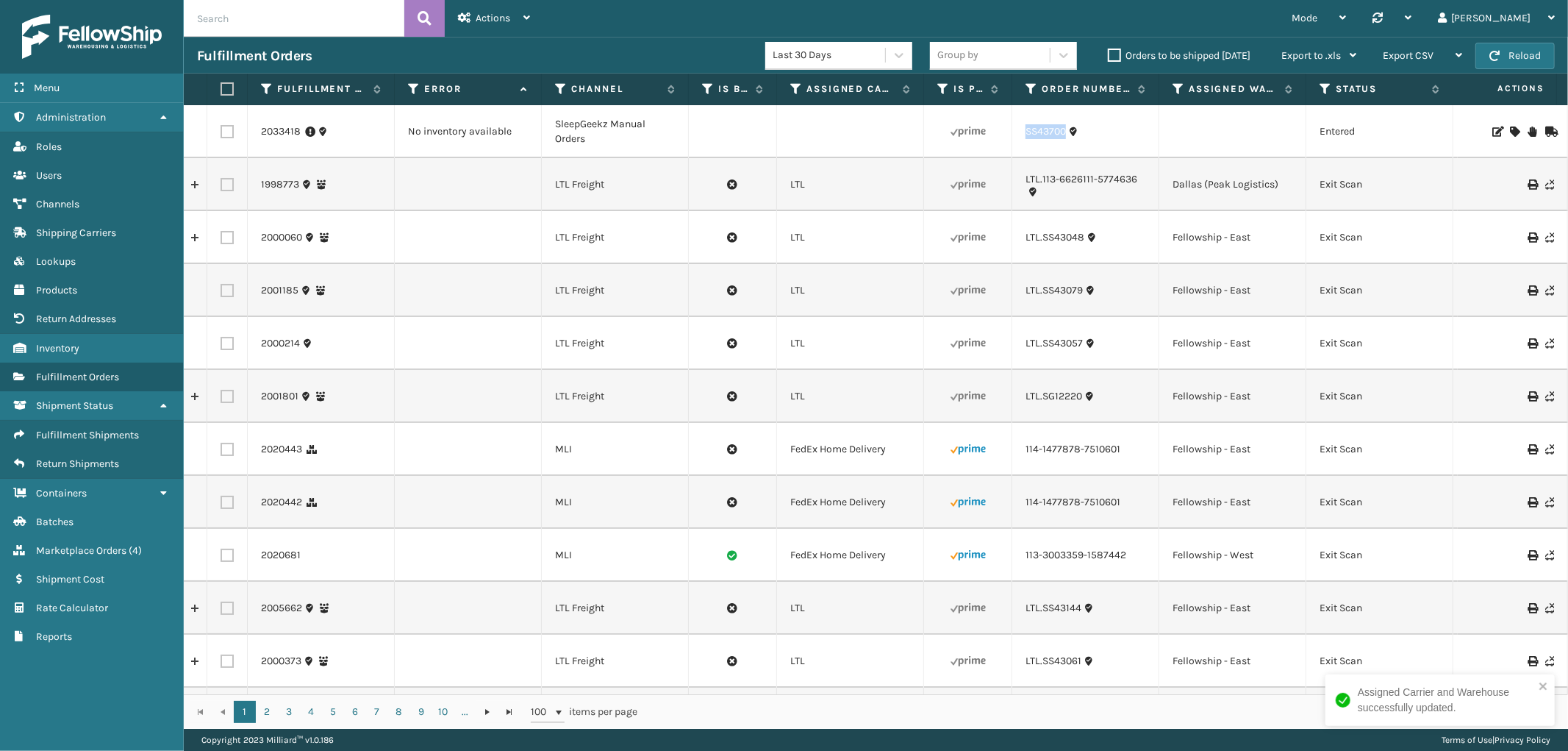
drag, startPoint x: 1068, startPoint y: 145, endPoint x: 1026, endPoint y: 145, distance: 42.0
click at [1026, 145] on td "SS43700" at bounding box center [1086, 131] width 147 height 53
copy link "SS43700"
click at [1510, 130] on icon at bounding box center [1514, 132] width 9 height 10
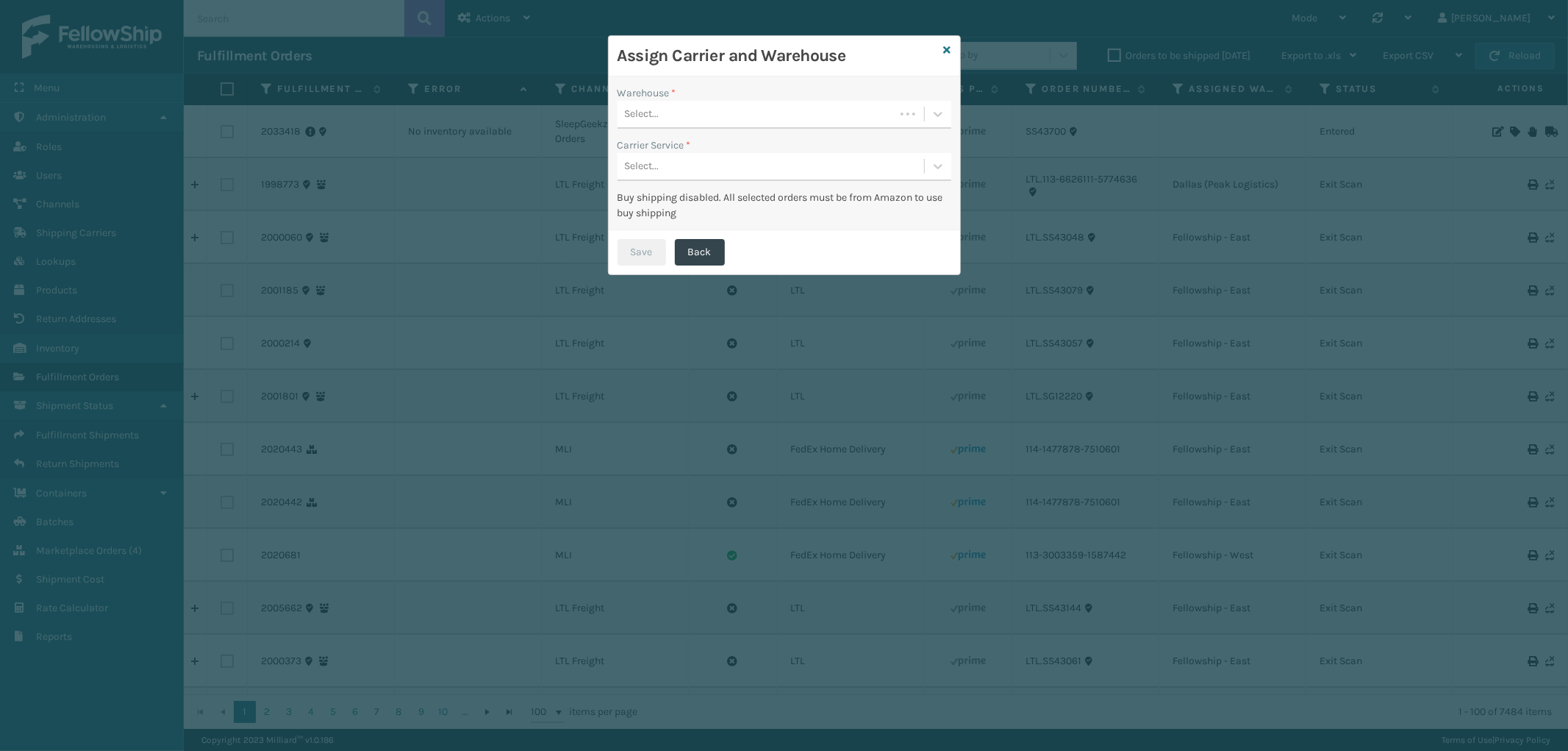
click at [766, 112] on div "Select..." at bounding box center [756, 114] width 277 height 25
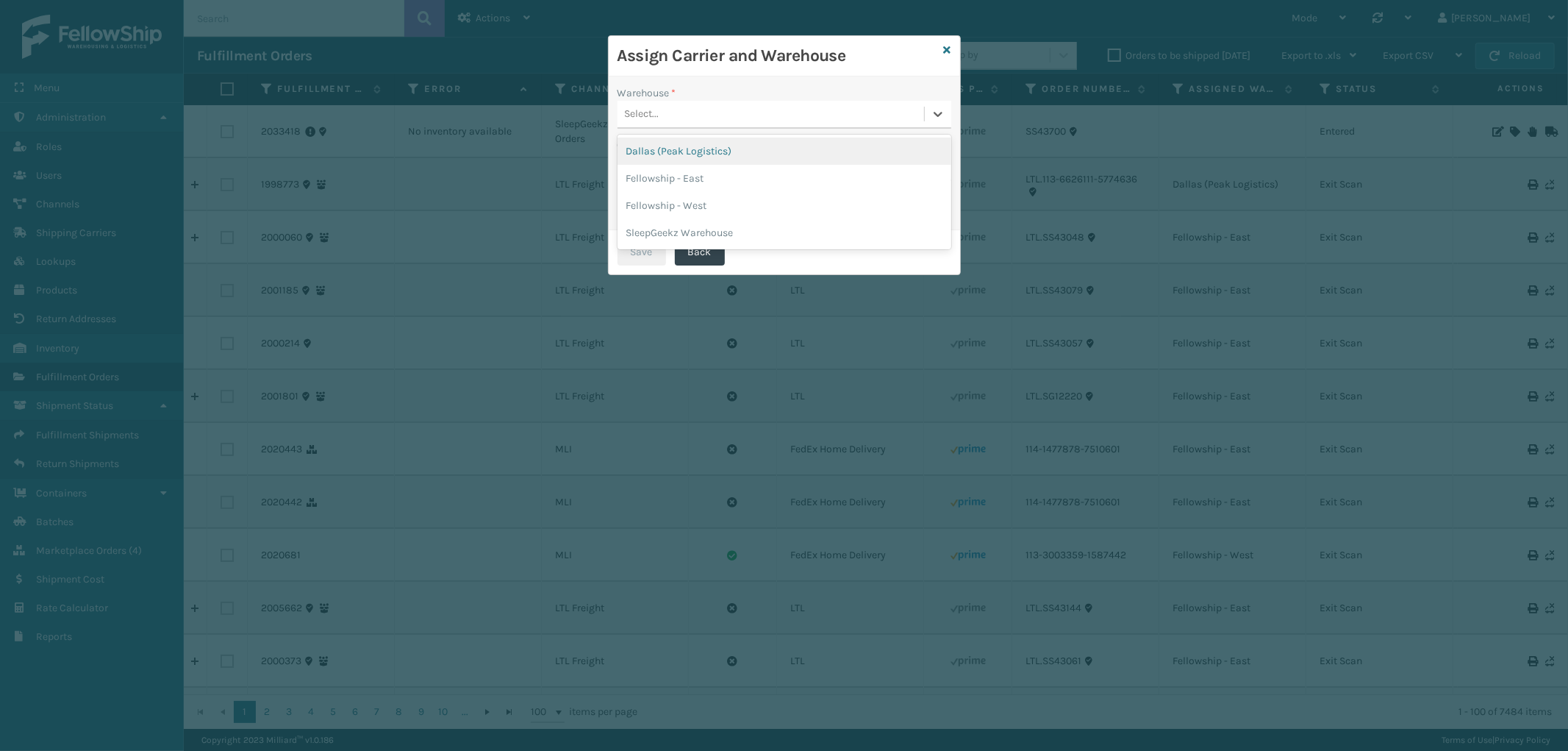
click at [733, 147] on div "Dallas (Peak Logistics)" at bounding box center [784, 151] width 334 height 28
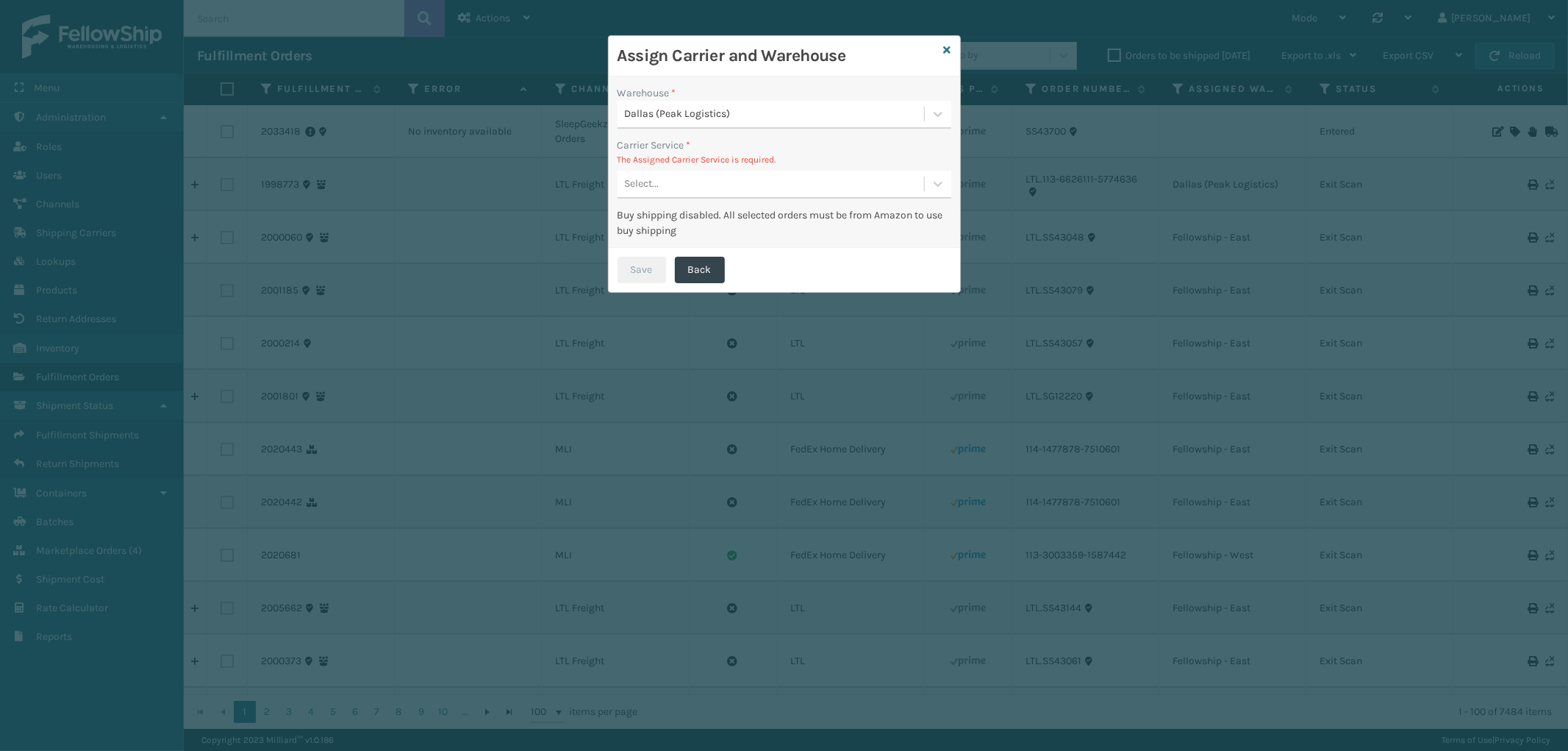
click at [724, 177] on div "Select..." at bounding box center [771, 184] width 306 height 25
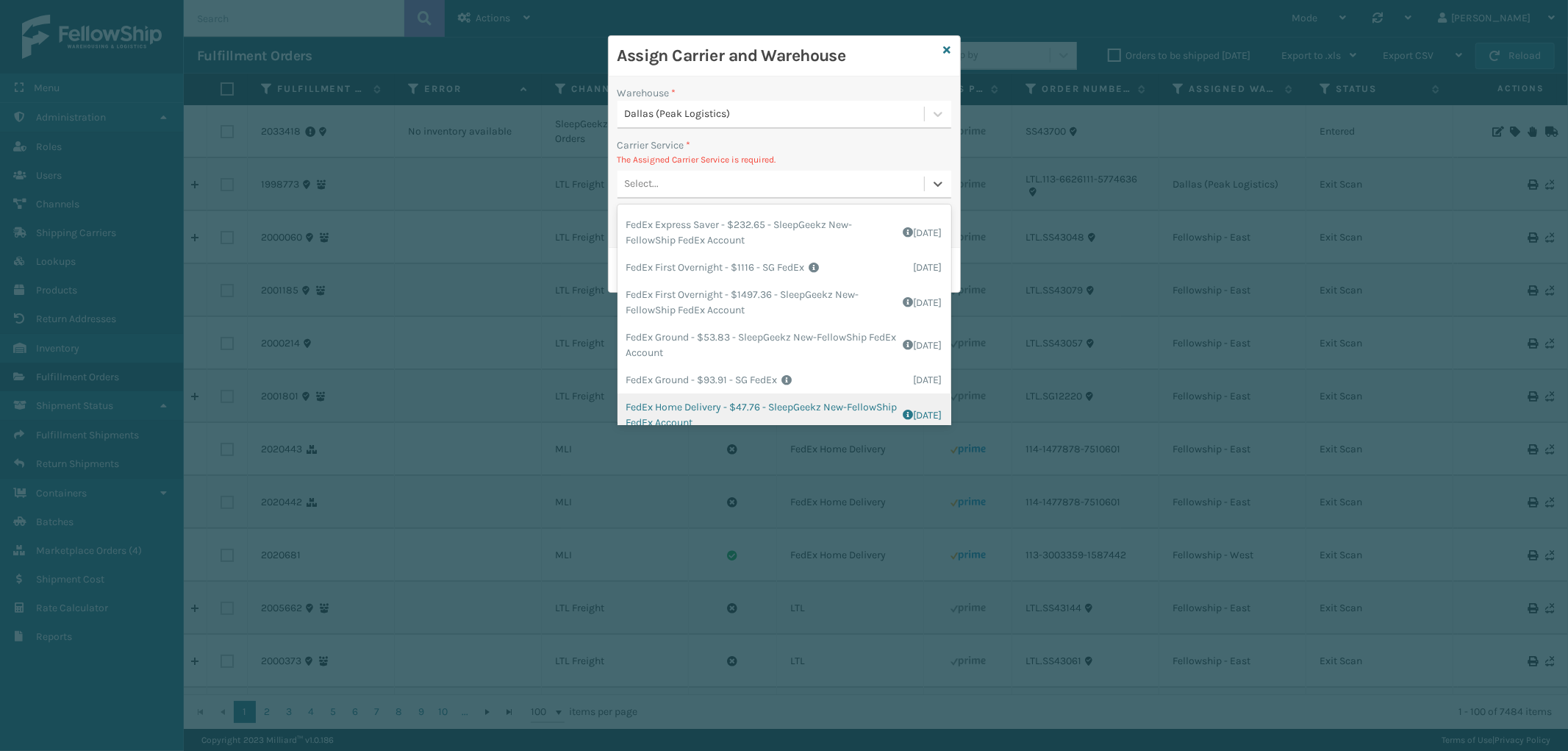
click at [752, 407] on div "FedEx Home Delivery - $47.76 - SleepGeekz New-FellowShip FedEx Account Shipping…" at bounding box center [784, 414] width 334 height 42
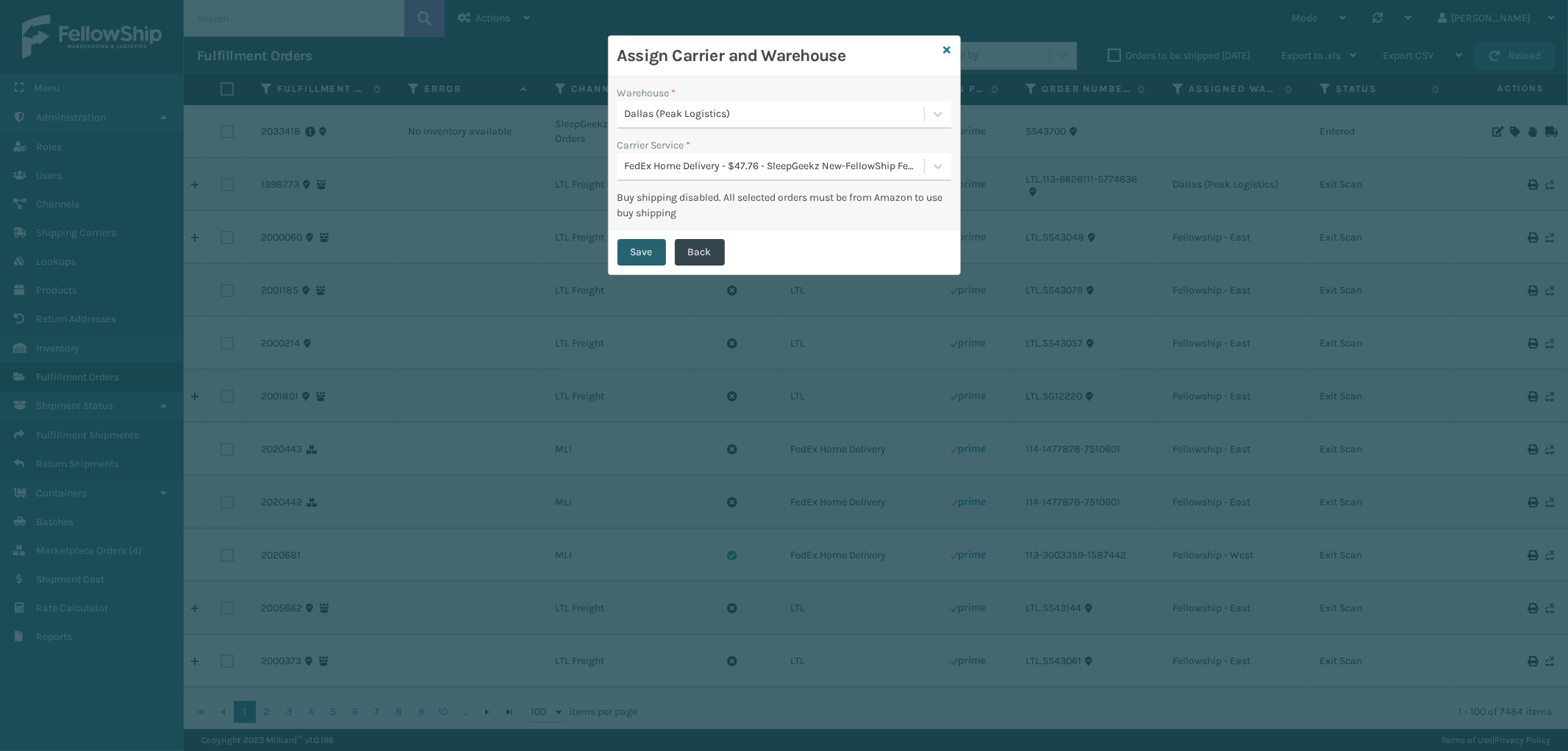
click at [642, 248] on button "Save" at bounding box center [642, 252] width 48 height 27
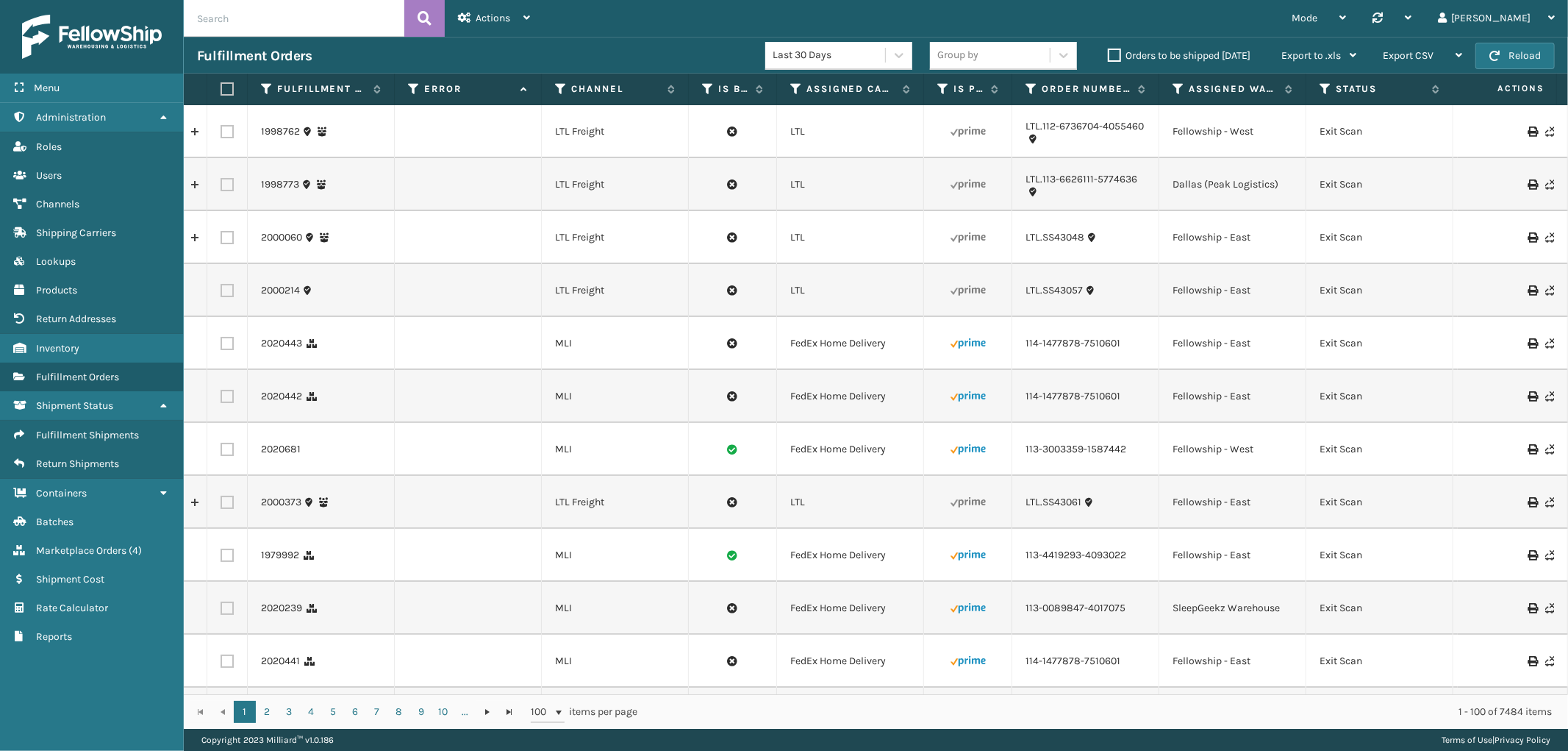
click at [593, 33] on div "Mode Regular Mode Picking Mode Labeling Mode Palletizing Mode Exit Scan Mode Sy…" at bounding box center [1056, 18] width 1025 height 36
click at [291, 21] on input "text" at bounding box center [294, 18] width 221 height 36
paste input "112-1112999-7461016"
type input "112-1112999-7461016"
click at [415, 12] on button at bounding box center [425, 18] width 40 height 36
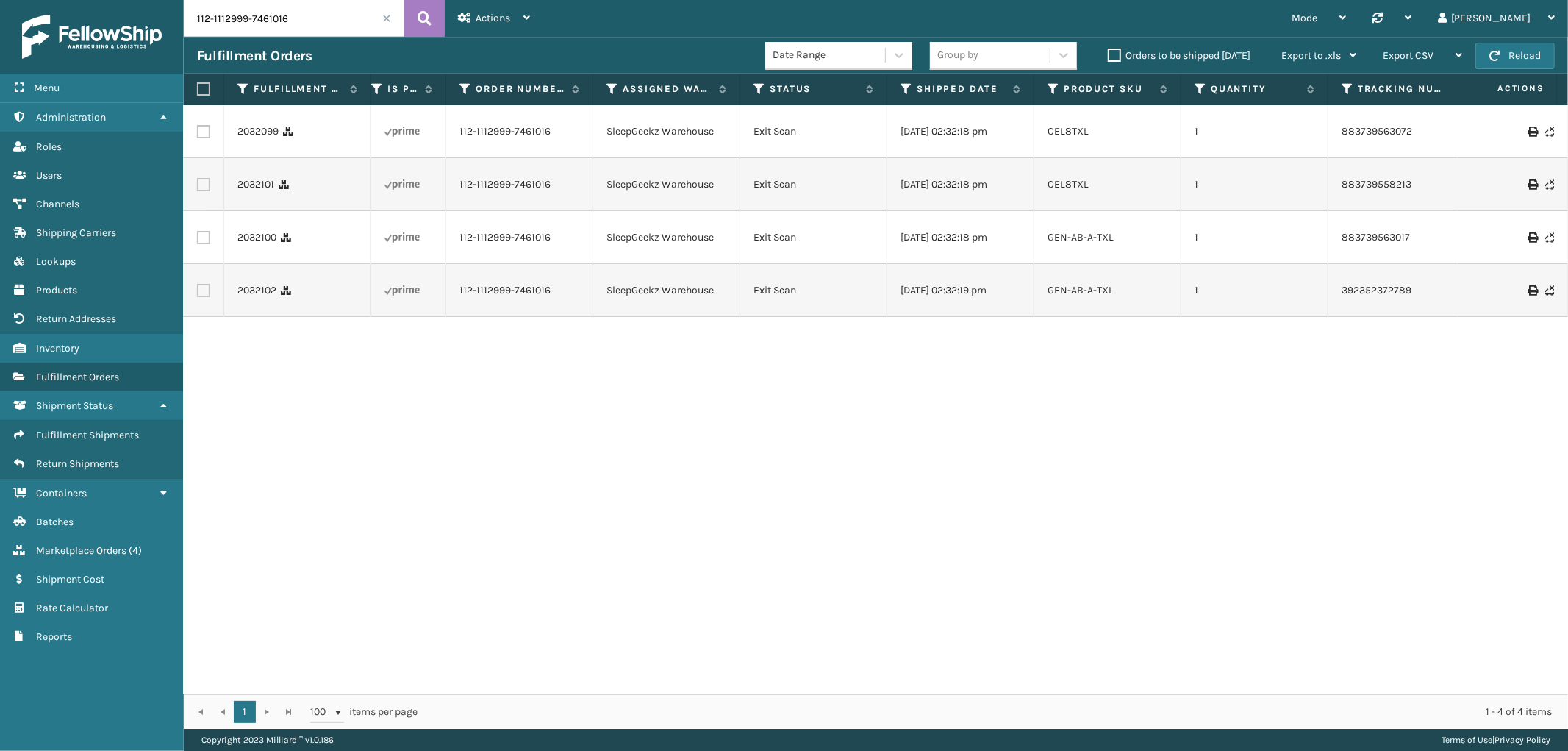
scroll to position [0, 591]
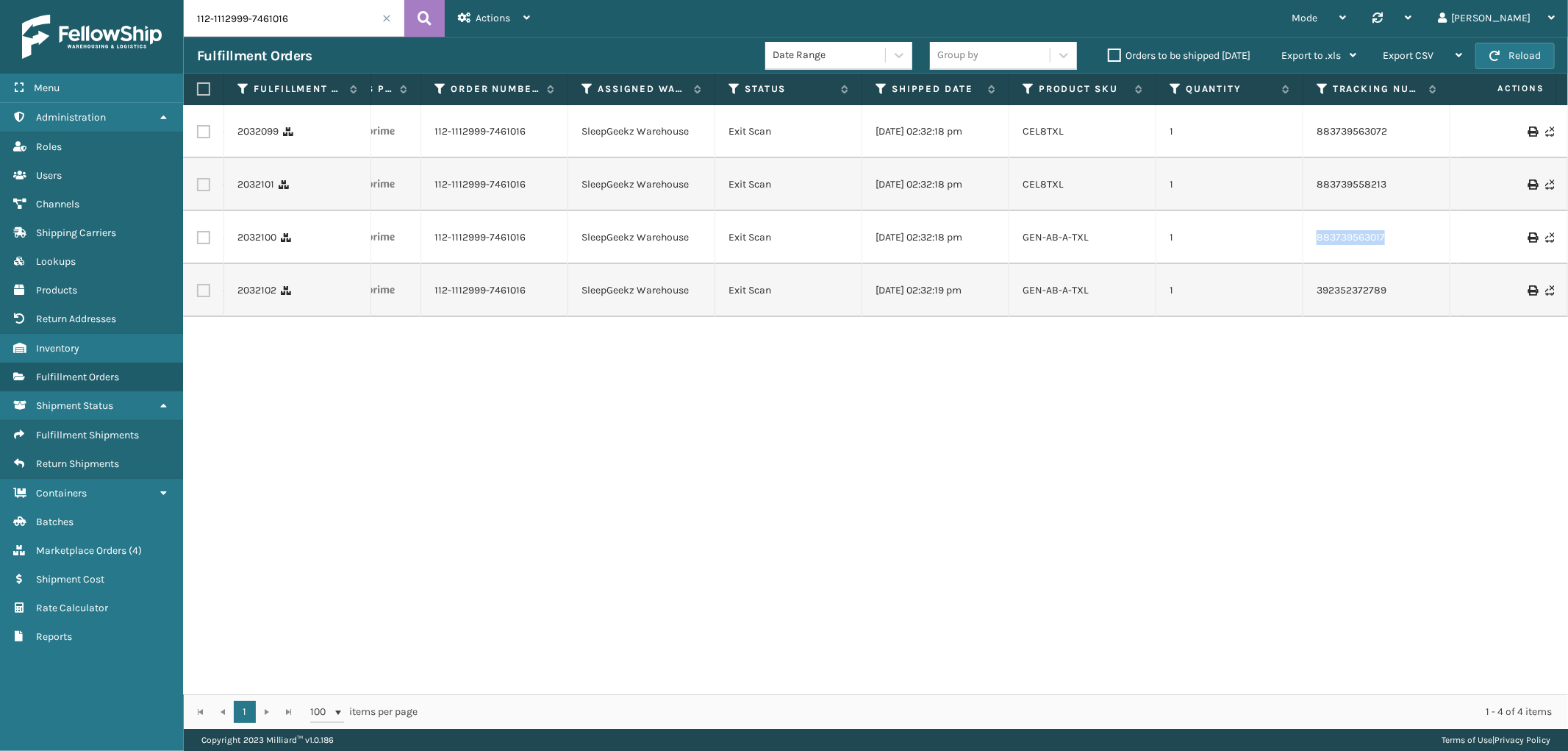
drag, startPoint x: 1397, startPoint y: 248, endPoint x: 1509, endPoint y: 346, distance: 148.8
click at [1316, 253] on td "883739563017" at bounding box center [1377, 237] width 147 height 53
copy link "883739563017"
drag, startPoint x: 317, startPoint y: 21, endPoint x: 10, endPoint y: 4, distance: 307.5
click at [10, 0] on div "Menu Administration Roles Users Channels Shipping Carriers Lookups Products Ret…" at bounding box center [784, 0] width 1568 height 0
